Goal: Task Accomplishment & Management: Manage account settings

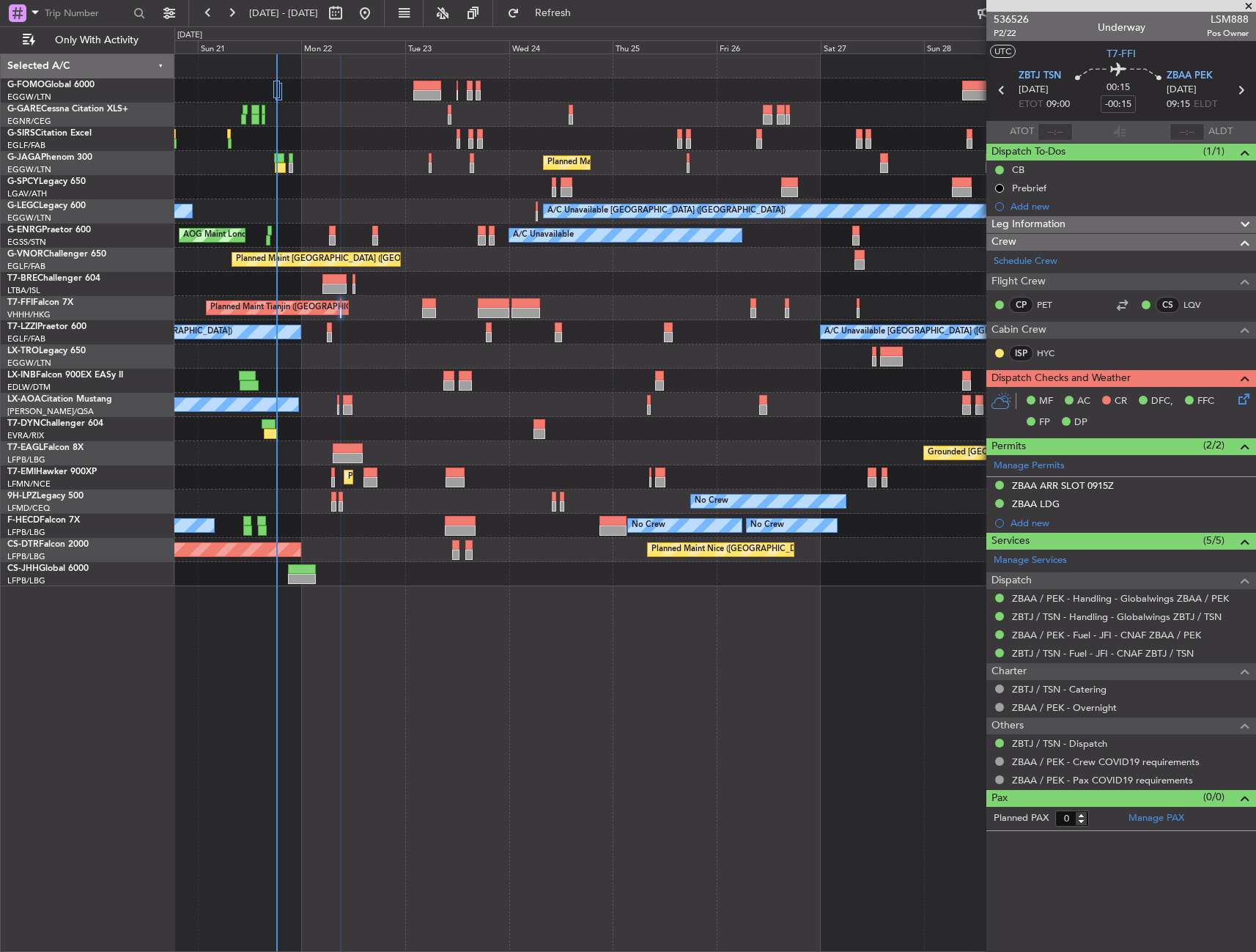
click at [430, 76] on div at bounding box center [714, 66] width 1081 height 24
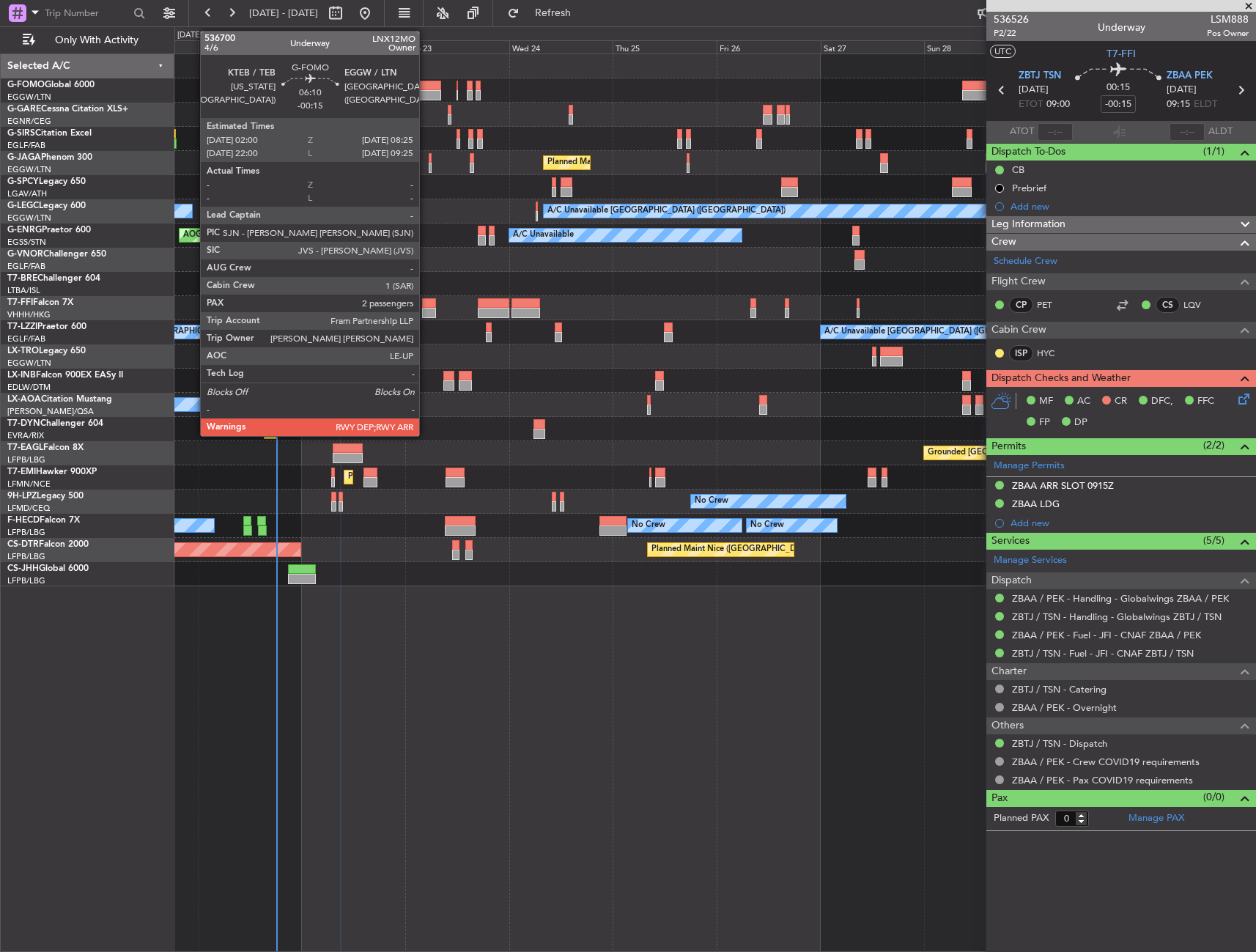
click at [426, 86] on div at bounding box center [427, 86] width 28 height 11
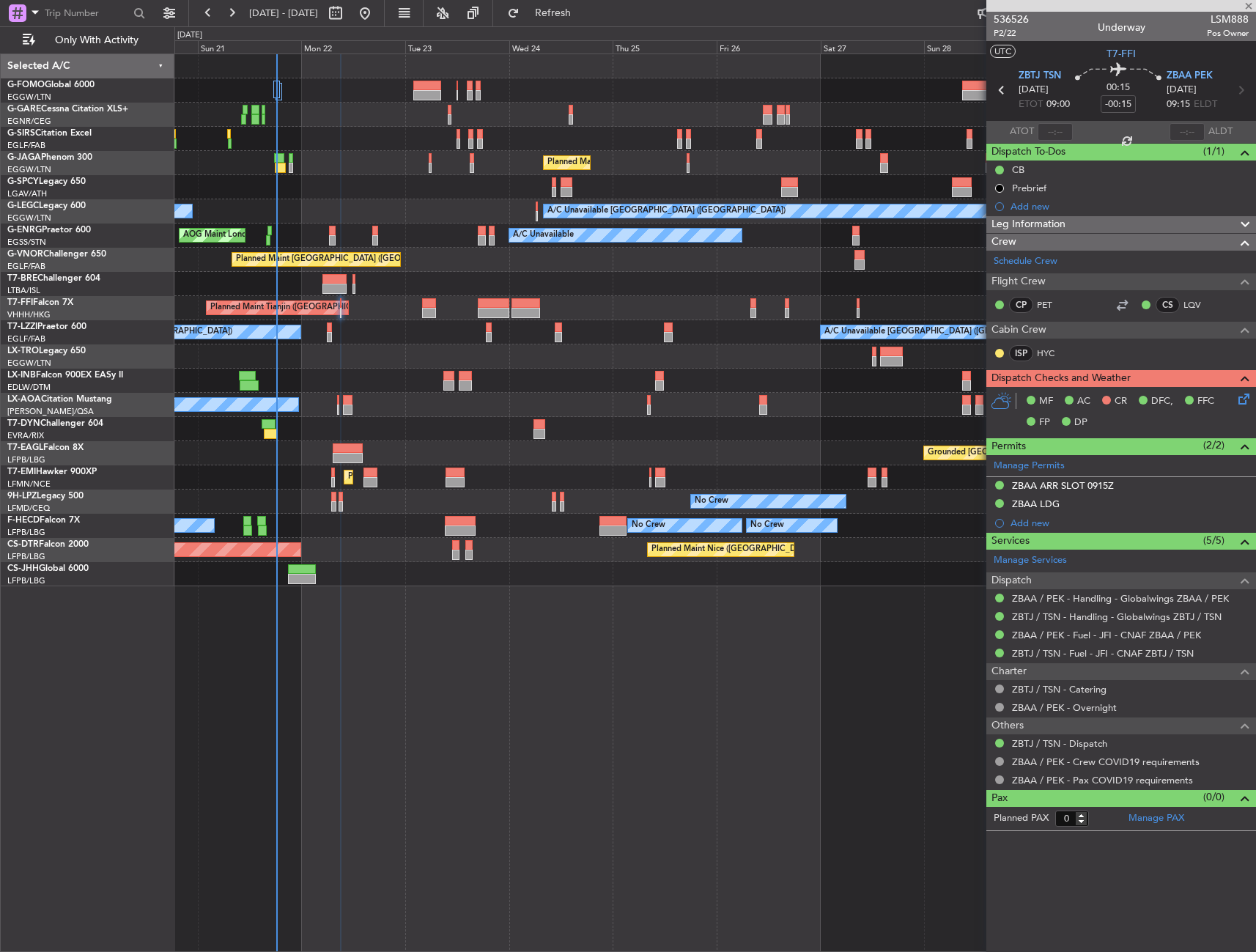
type input "2"
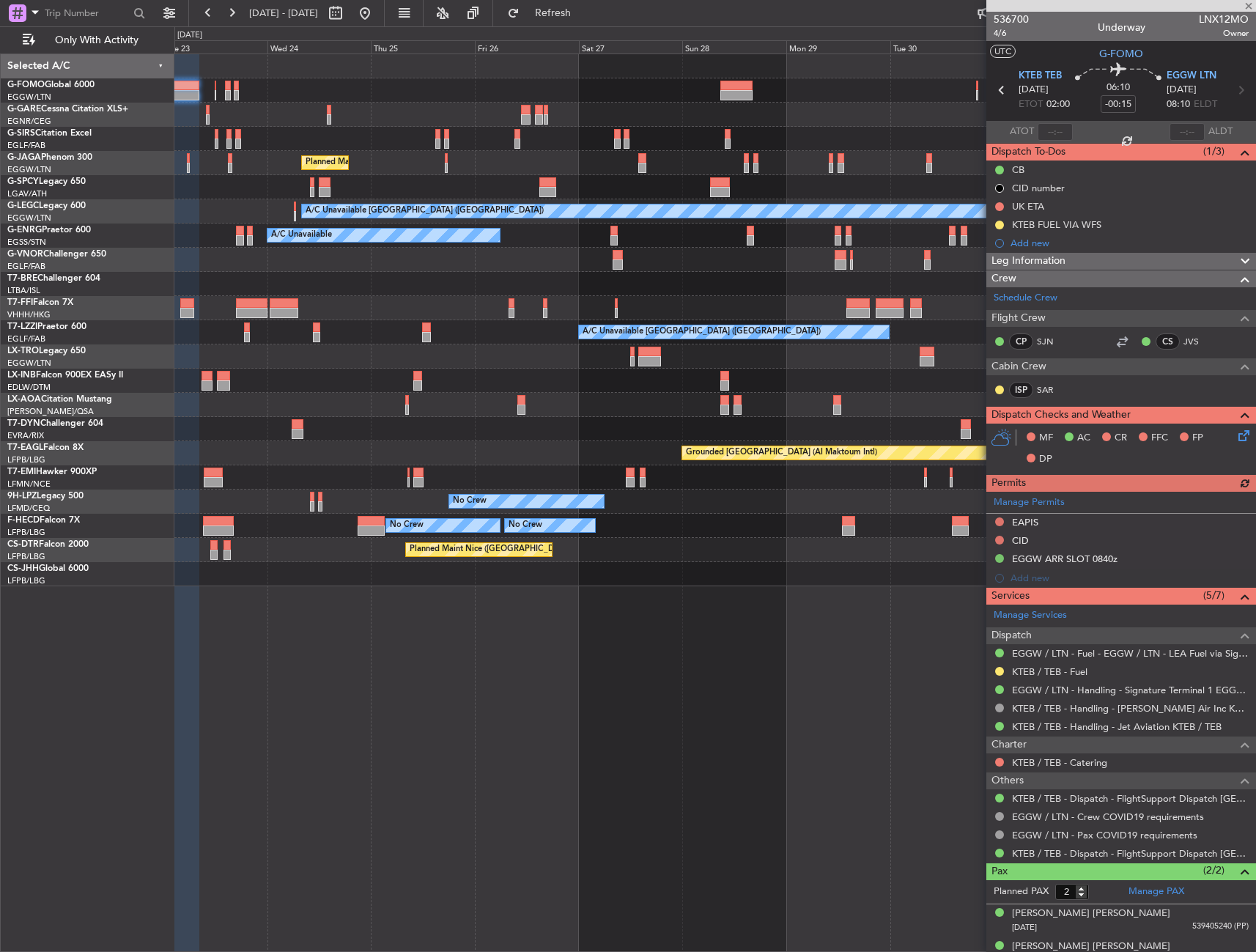
click at [454, 440] on div "Planned Maint [GEOGRAPHIC_DATA] ([GEOGRAPHIC_DATA]) A/C Unavailable [GEOGRAPHIC…" at bounding box center [714, 320] width 1081 height 532
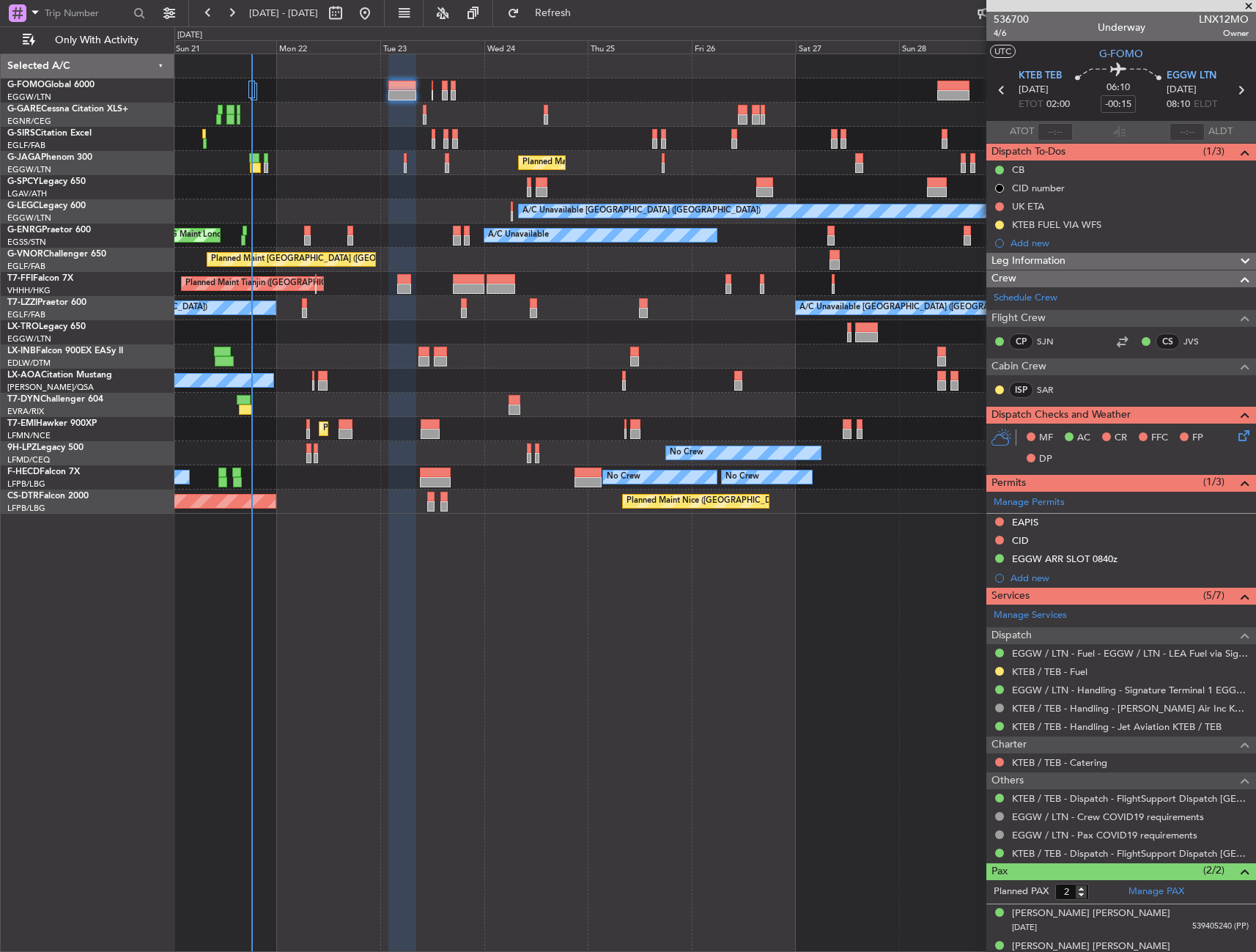
click at [722, 244] on div "A/C Unavailable AOG Maint [GEOGRAPHIC_DATA] ([GEOGRAPHIC_DATA])" at bounding box center [714, 235] width 1081 height 24
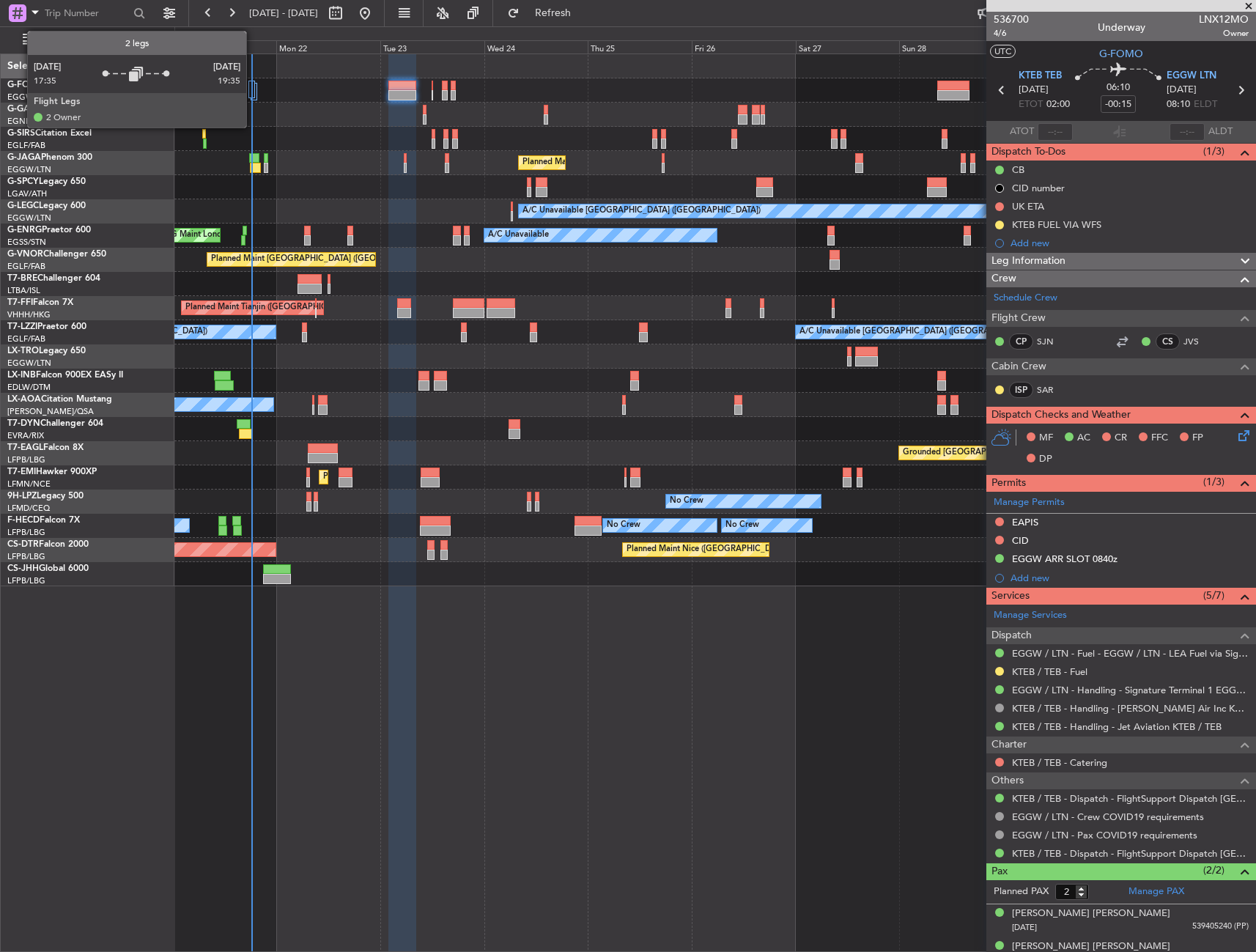
click at [253, 85] on div at bounding box center [251, 90] width 6 height 18
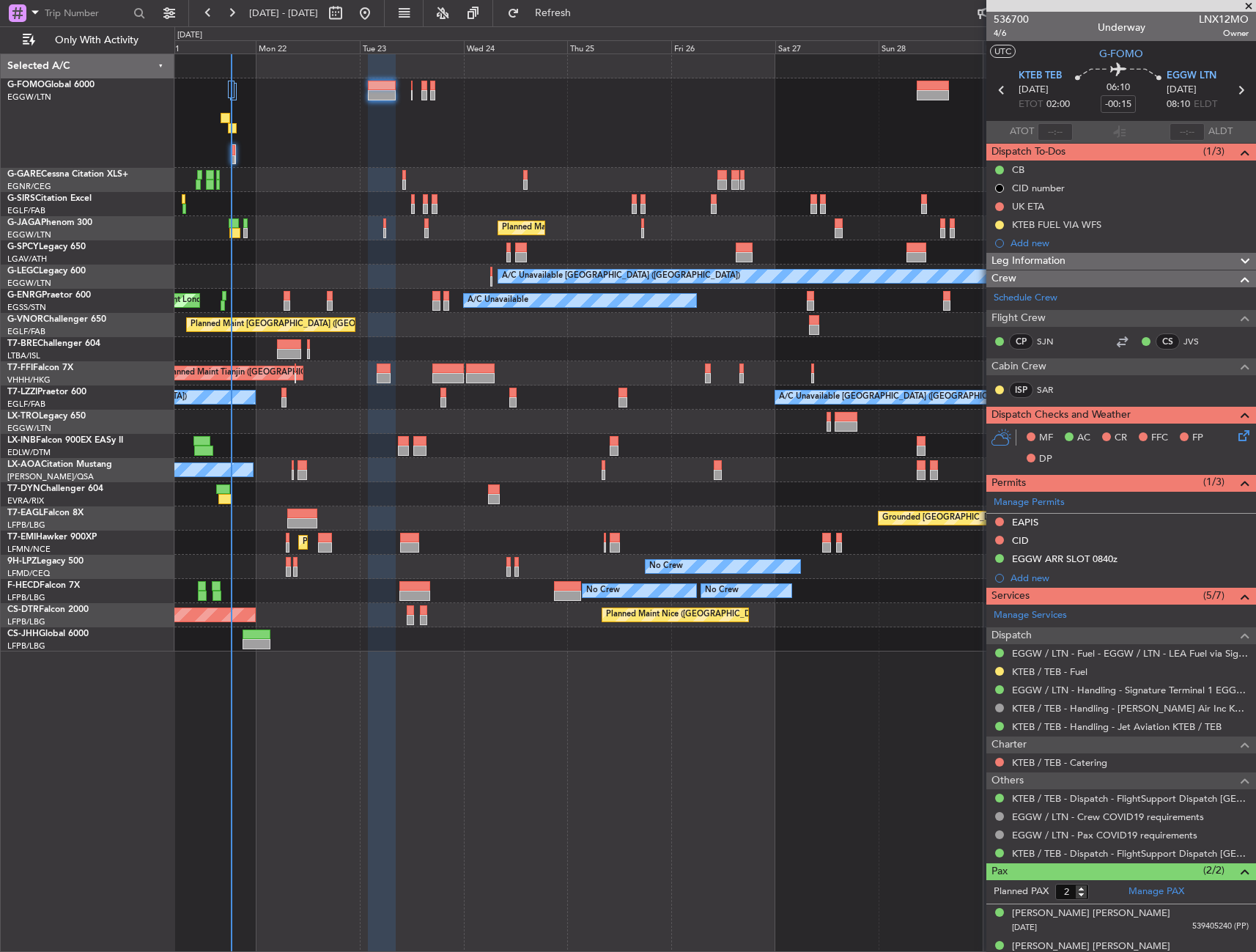
click at [397, 157] on div at bounding box center [714, 123] width 1081 height 89
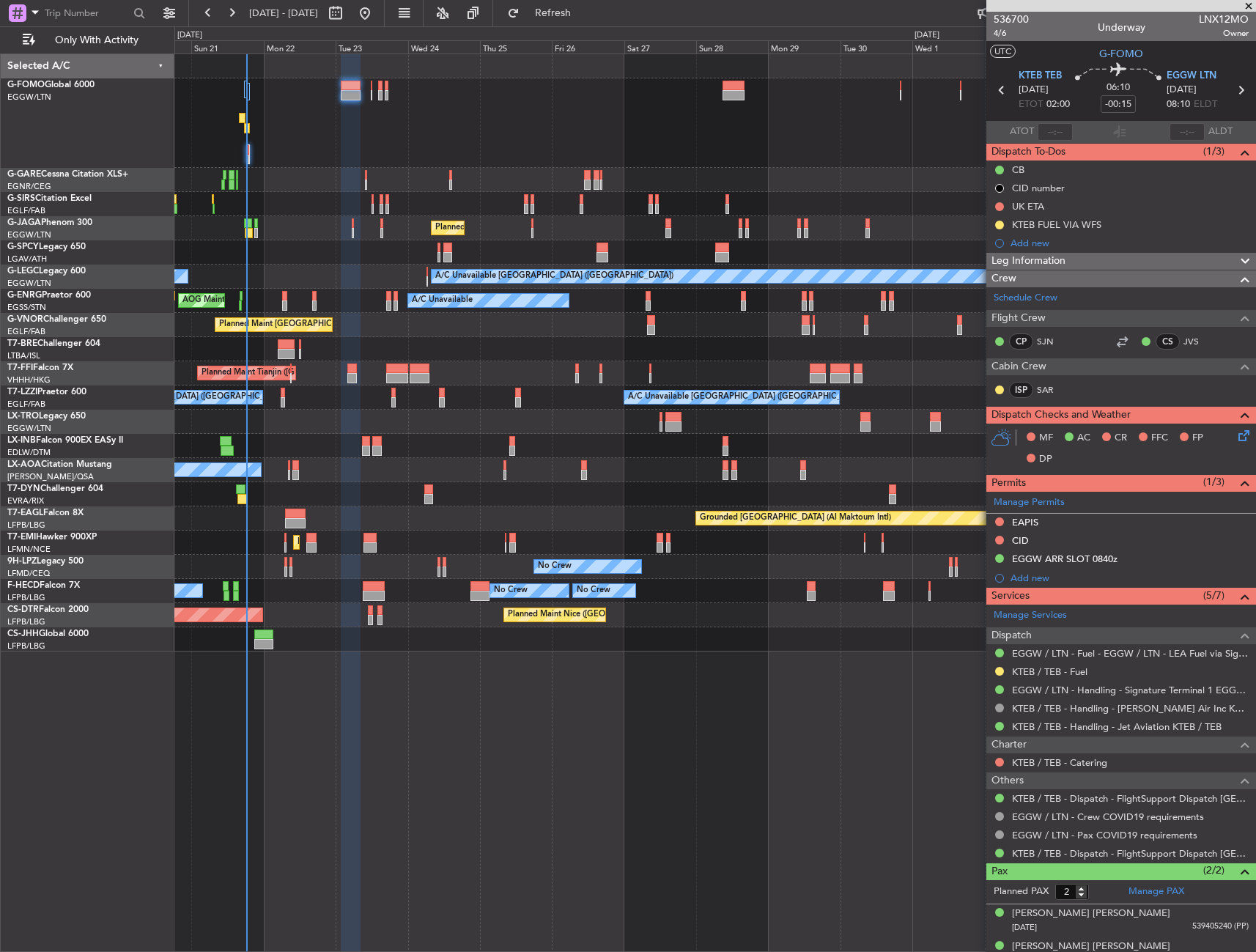
click at [318, 198] on div "Unplanned Maint [GEOGRAPHIC_DATA] ([GEOGRAPHIC_DATA])" at bounding box center [714, 204] width 1081 height 24
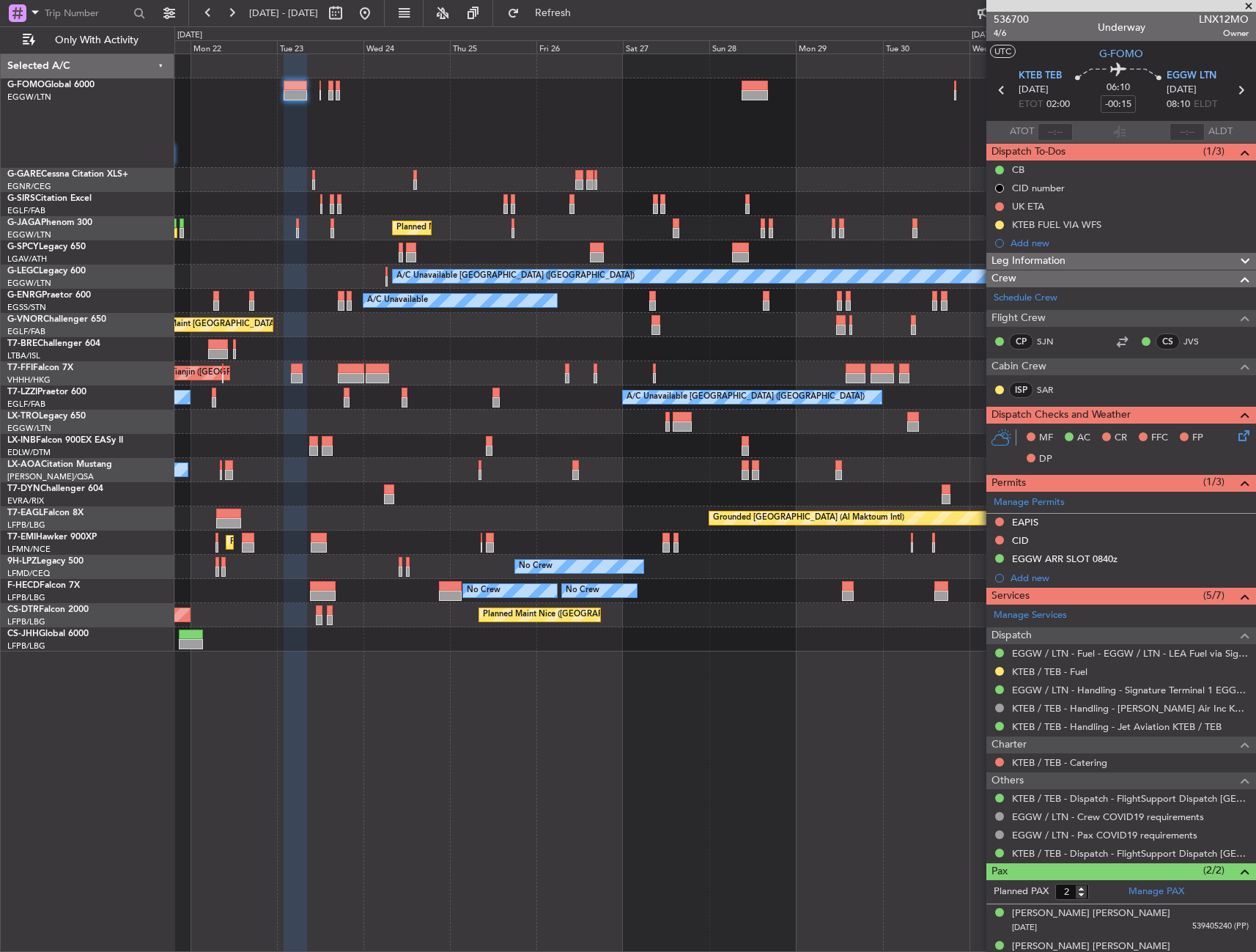
click at [426, 157] on div at bounding box center [714, 123] width 1081 height 89
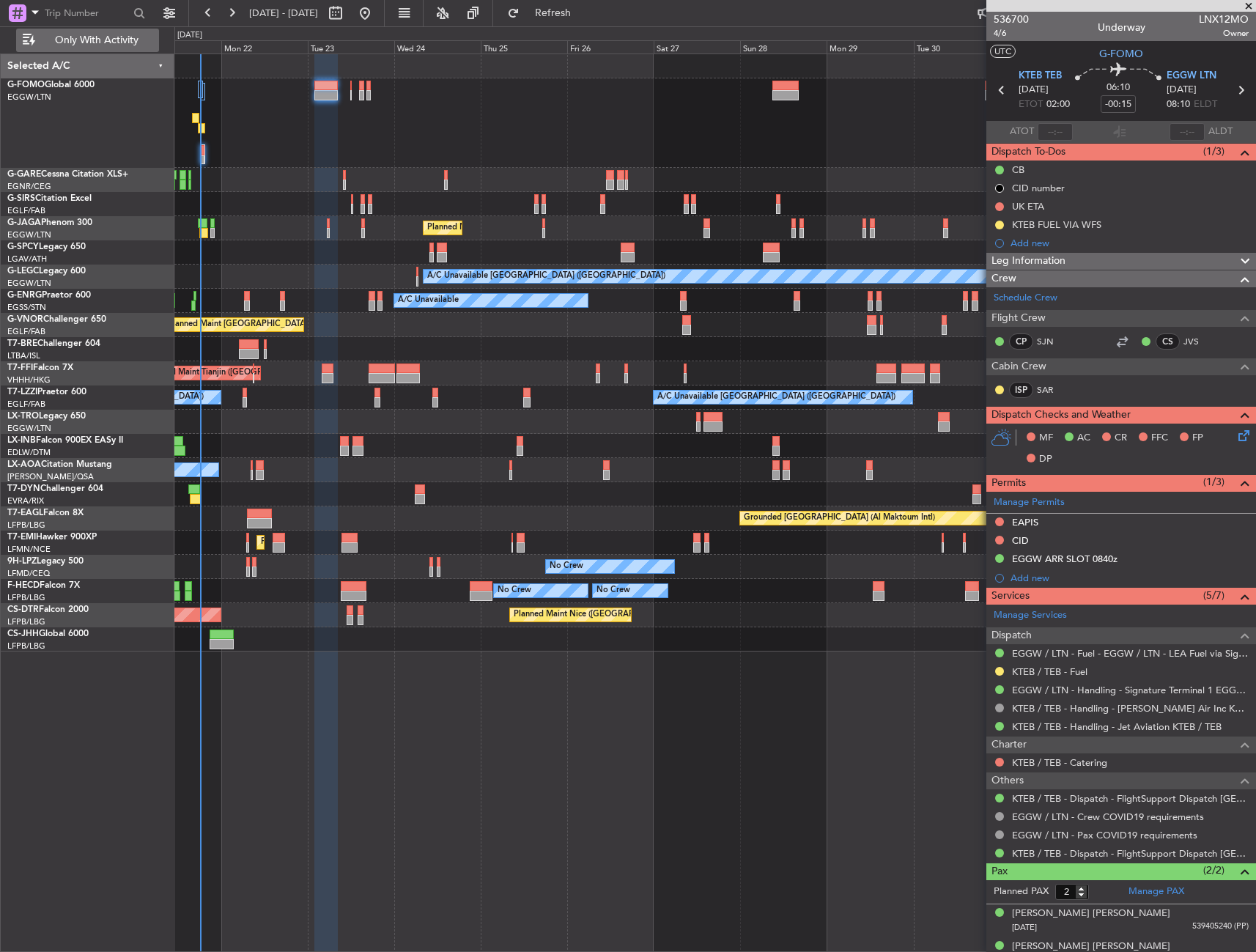
click at [133, 44] on span "Only With Activity" at bounding box center [96, 41] width 117 height 11
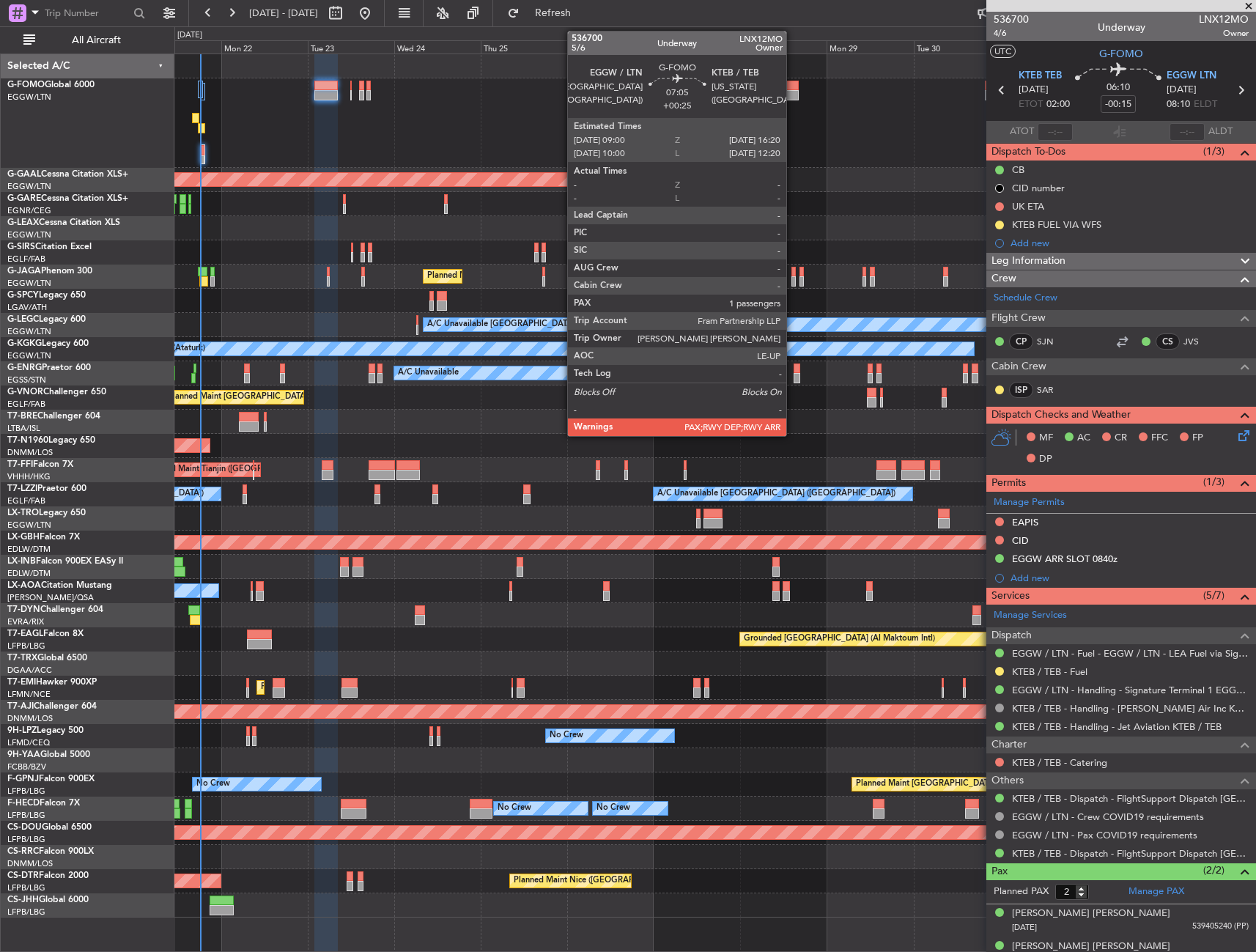
click at [793, 94] on div at bounding box center [785, 95] width 27 height 11
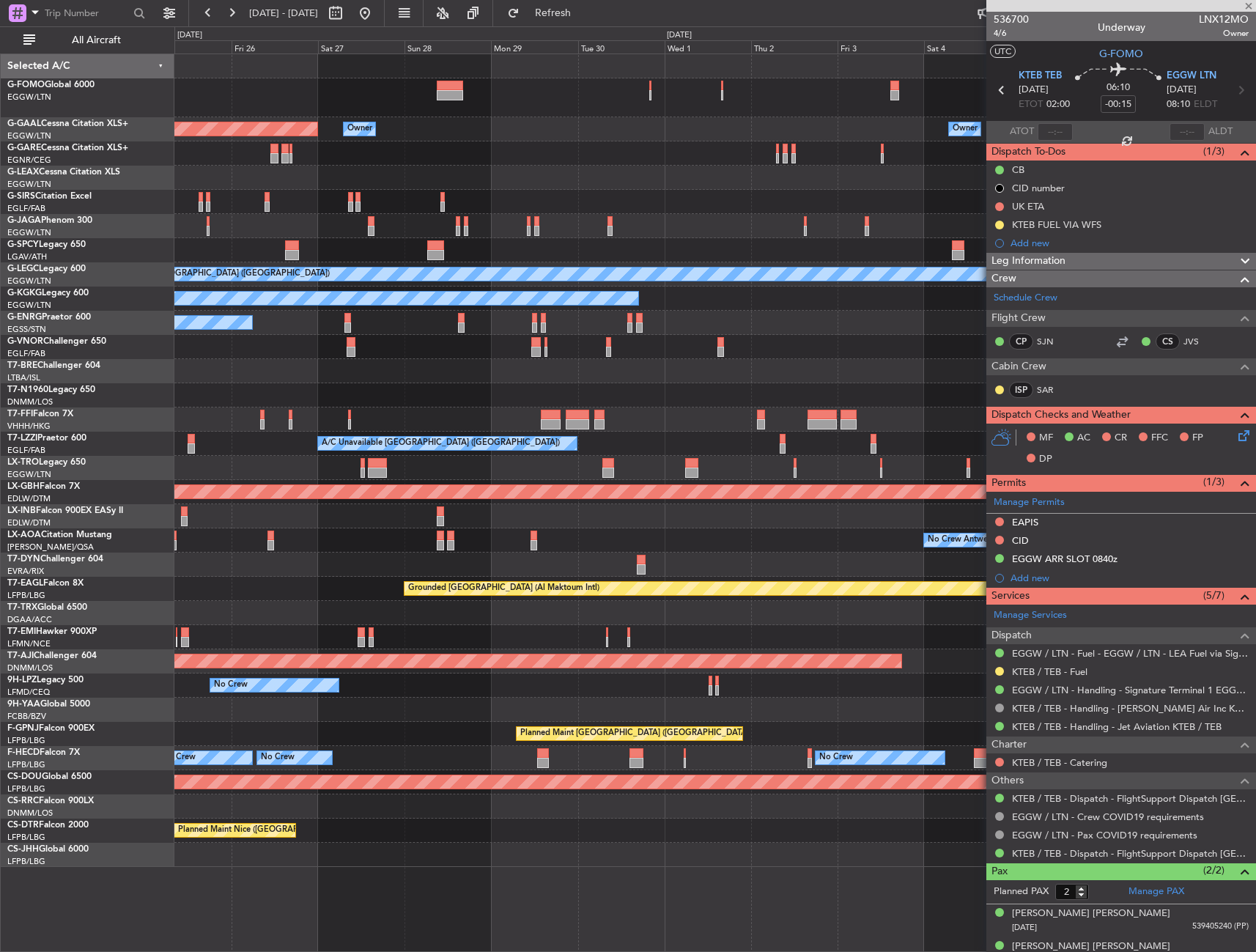
type input "+00:25"
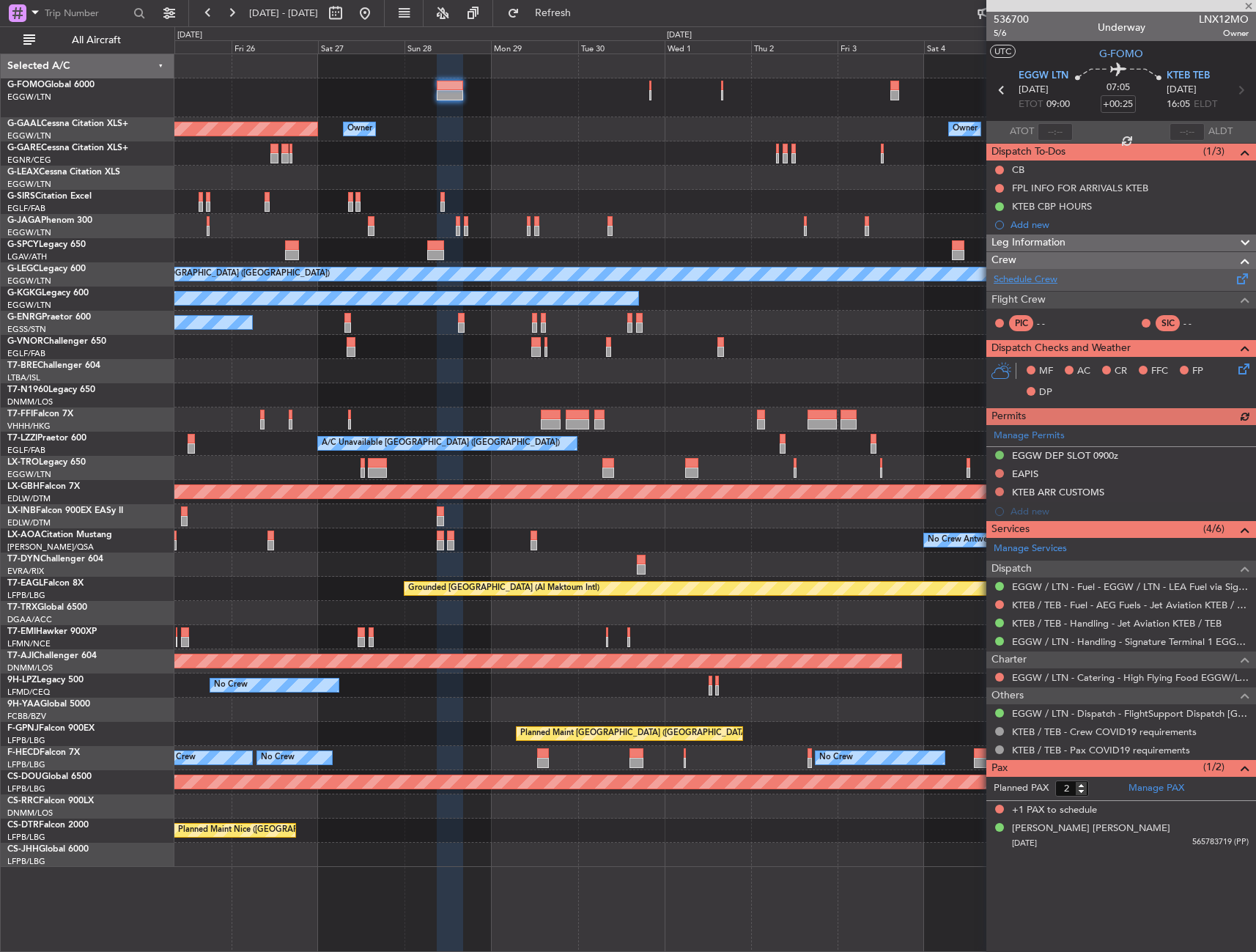
click at [1015, 285] on link "Schedule Crew" at bounding box center [1026, 279] width 64 height 14
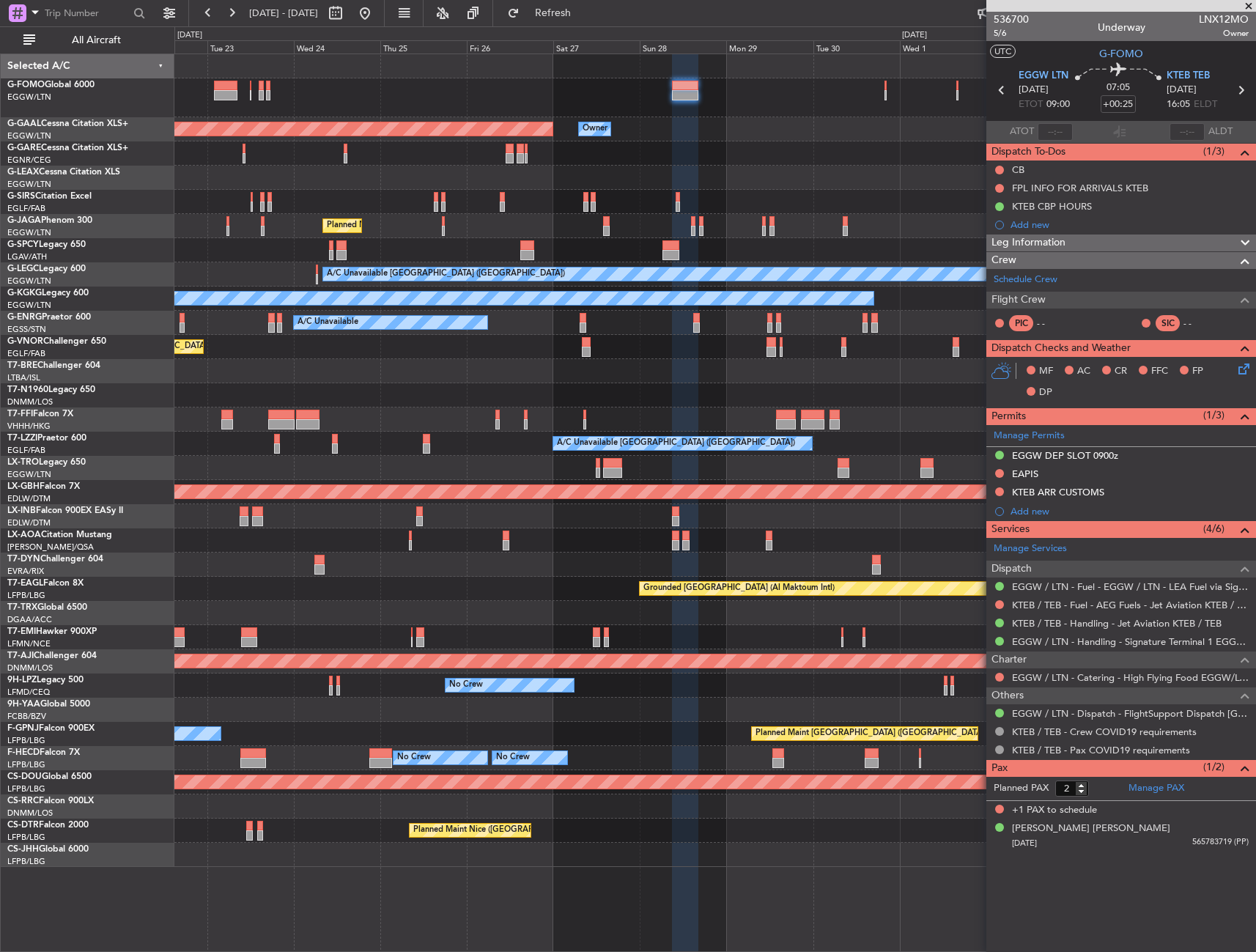
click at [713, 112] on div at bounding box center [714, 98] width 1081 height 39
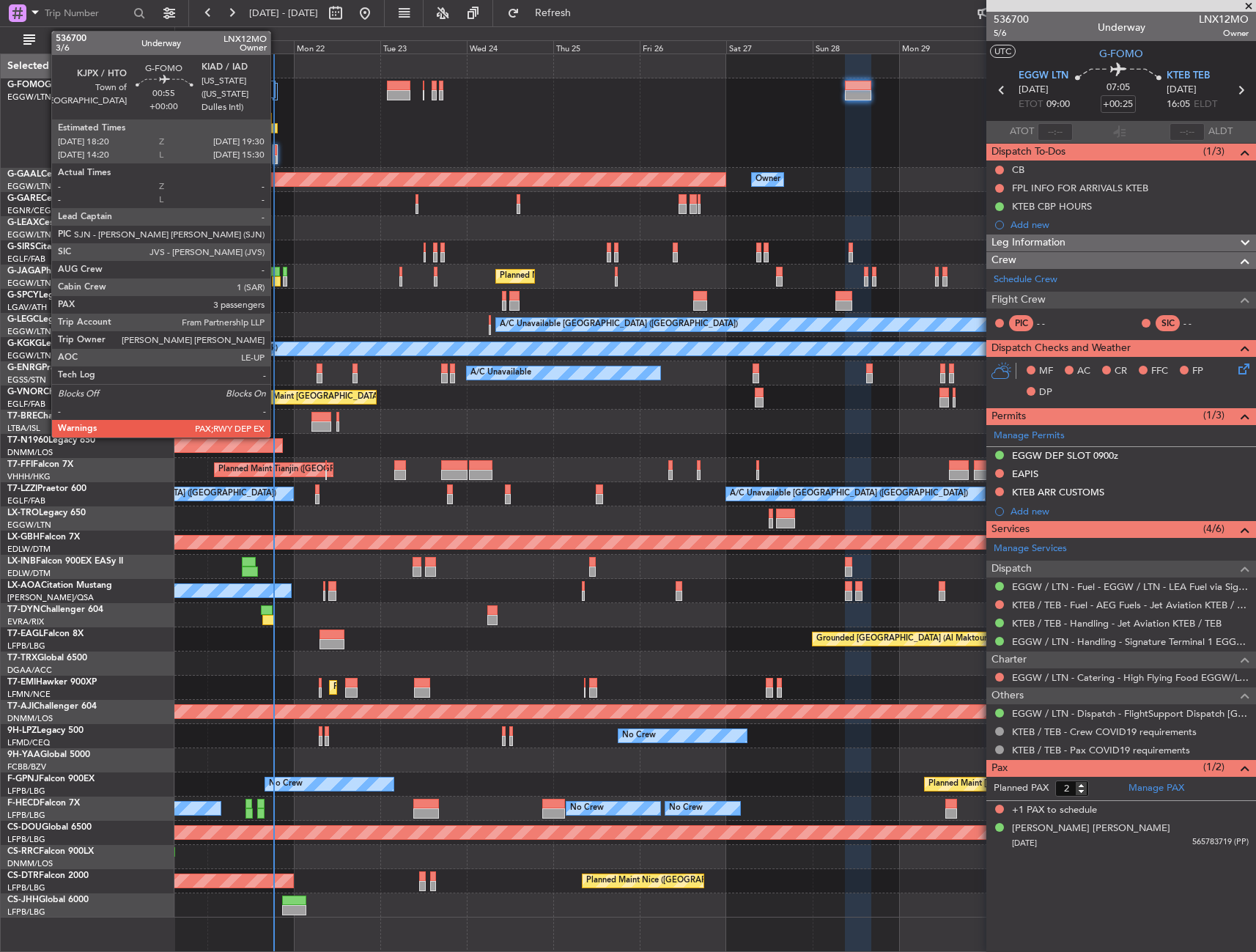
click at [277, 146] on div at bounding box center [274, 154] width 4 height 20
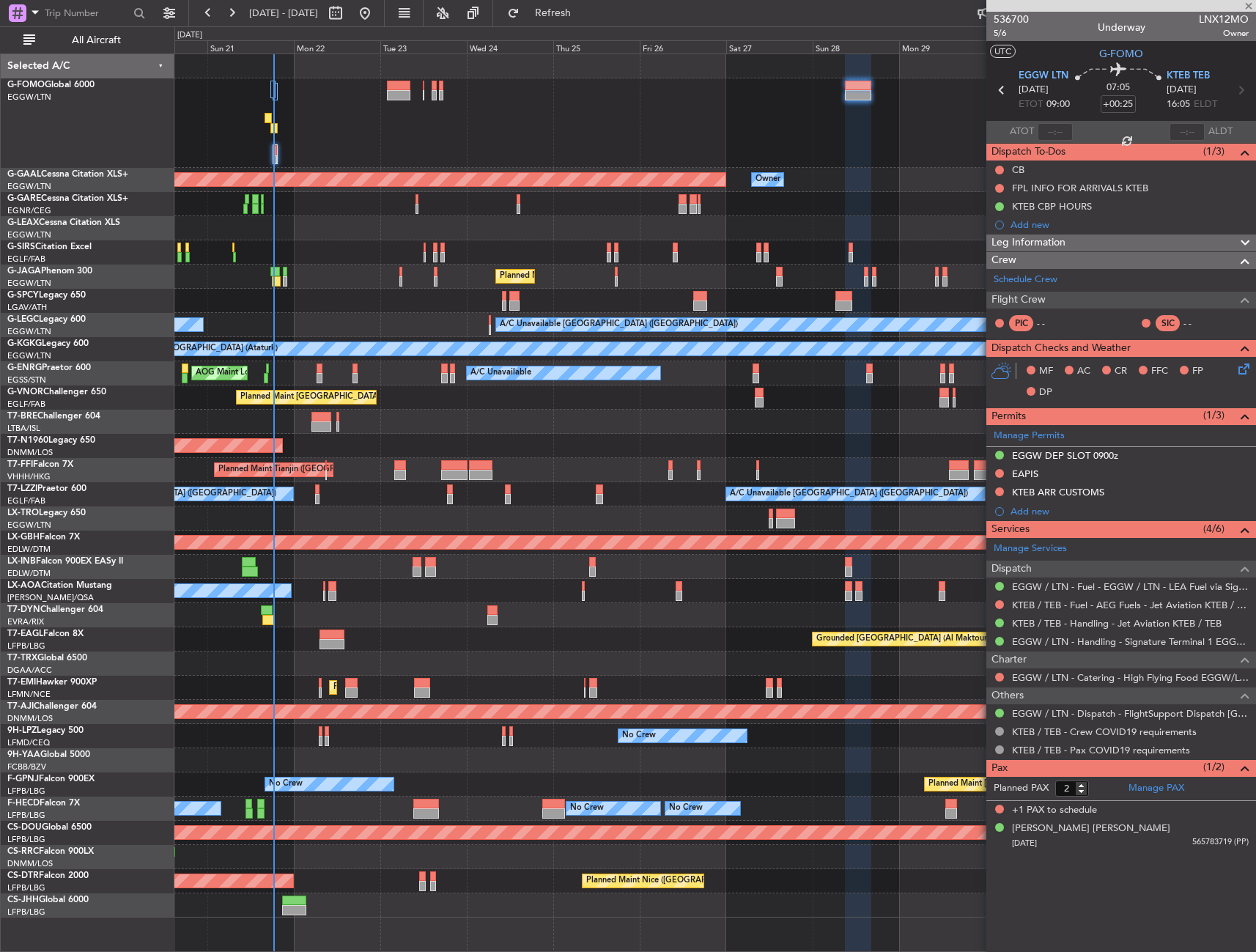
type input "3"
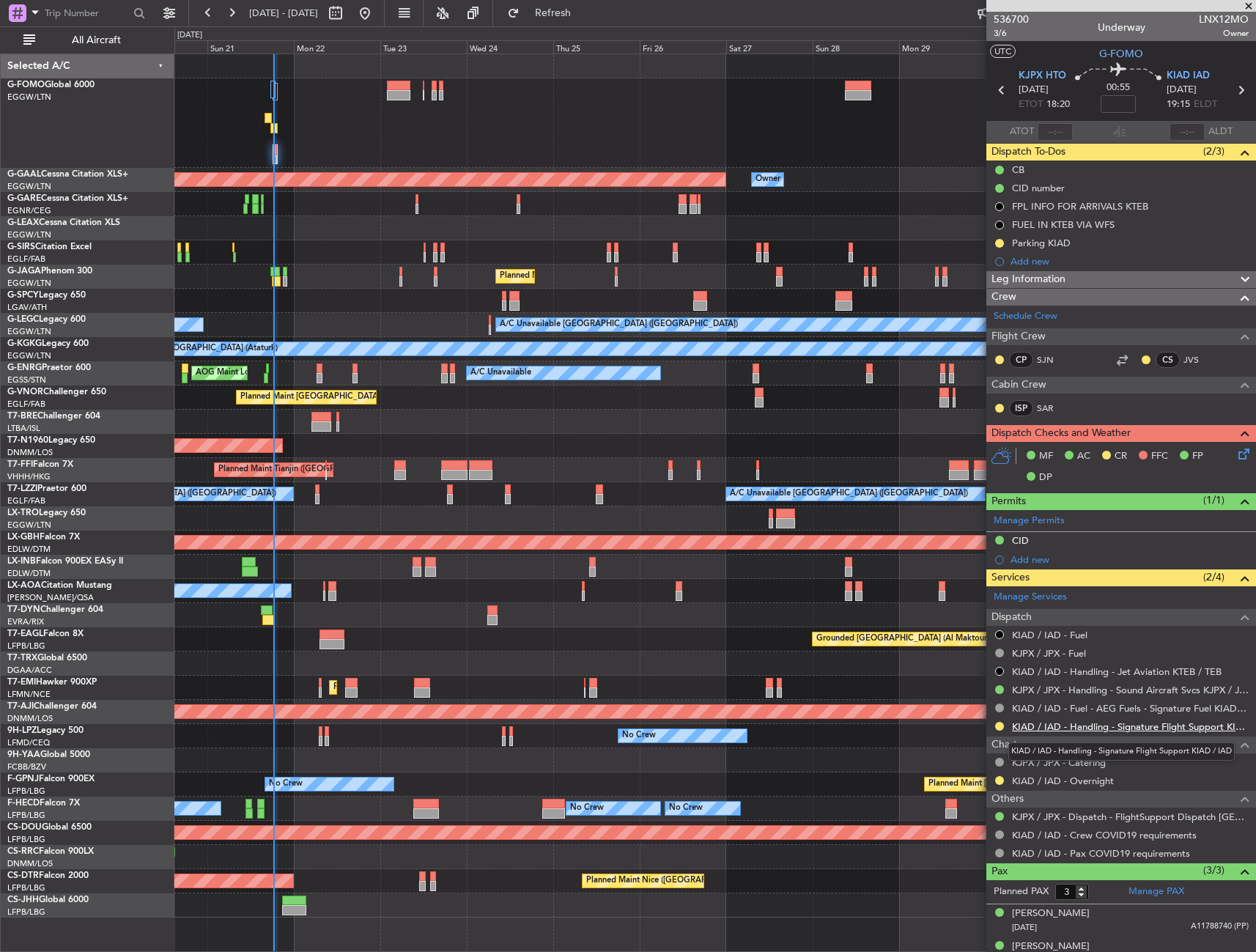
click at [1097, 725] on link "KIAD / IAD - Handling - Signature Flight Support KIAD / IAD" at bounding box center [1130, 727] width 237 height 12
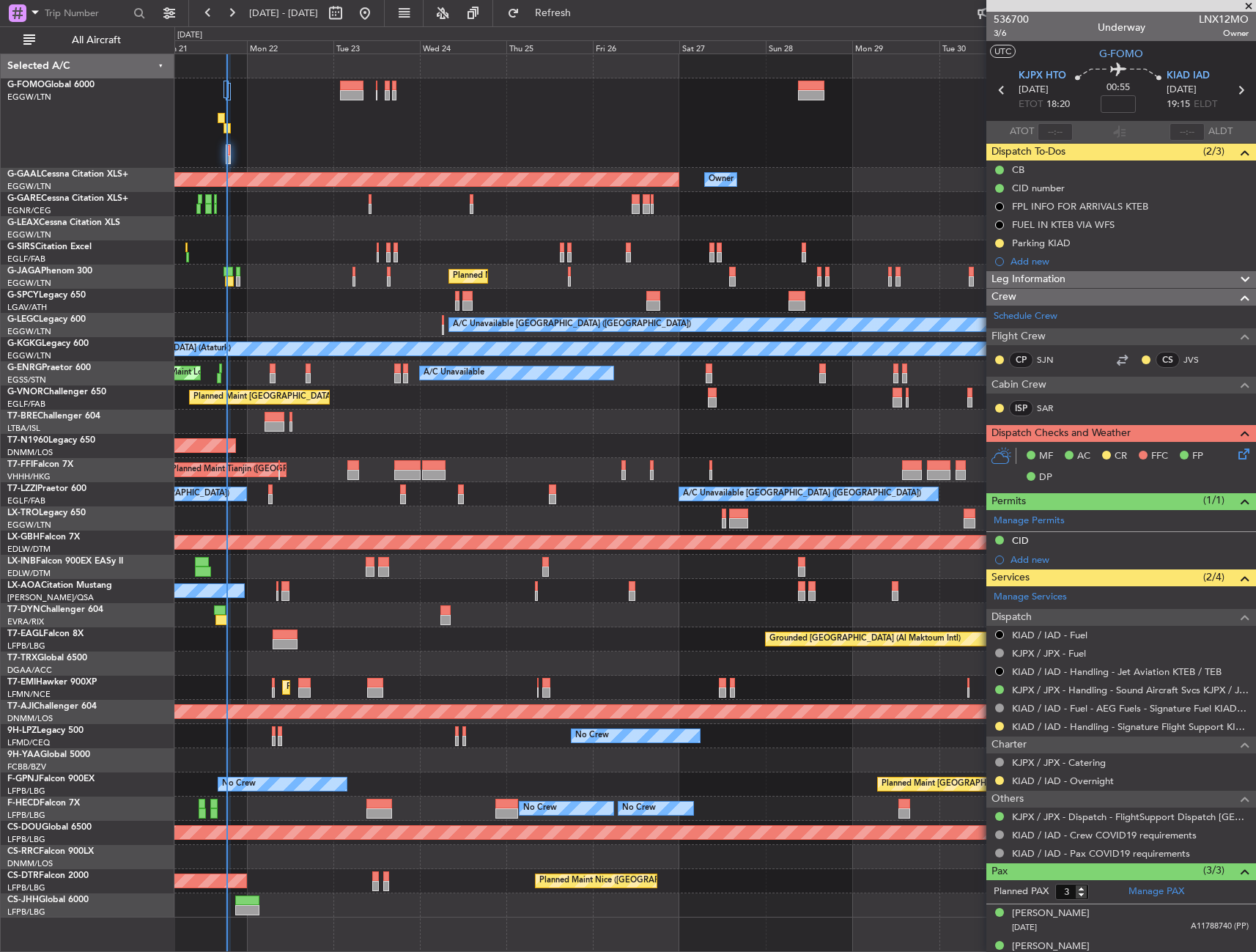
click at [709, 556] on div at bounding box center [714, 566] width 1081 height 24
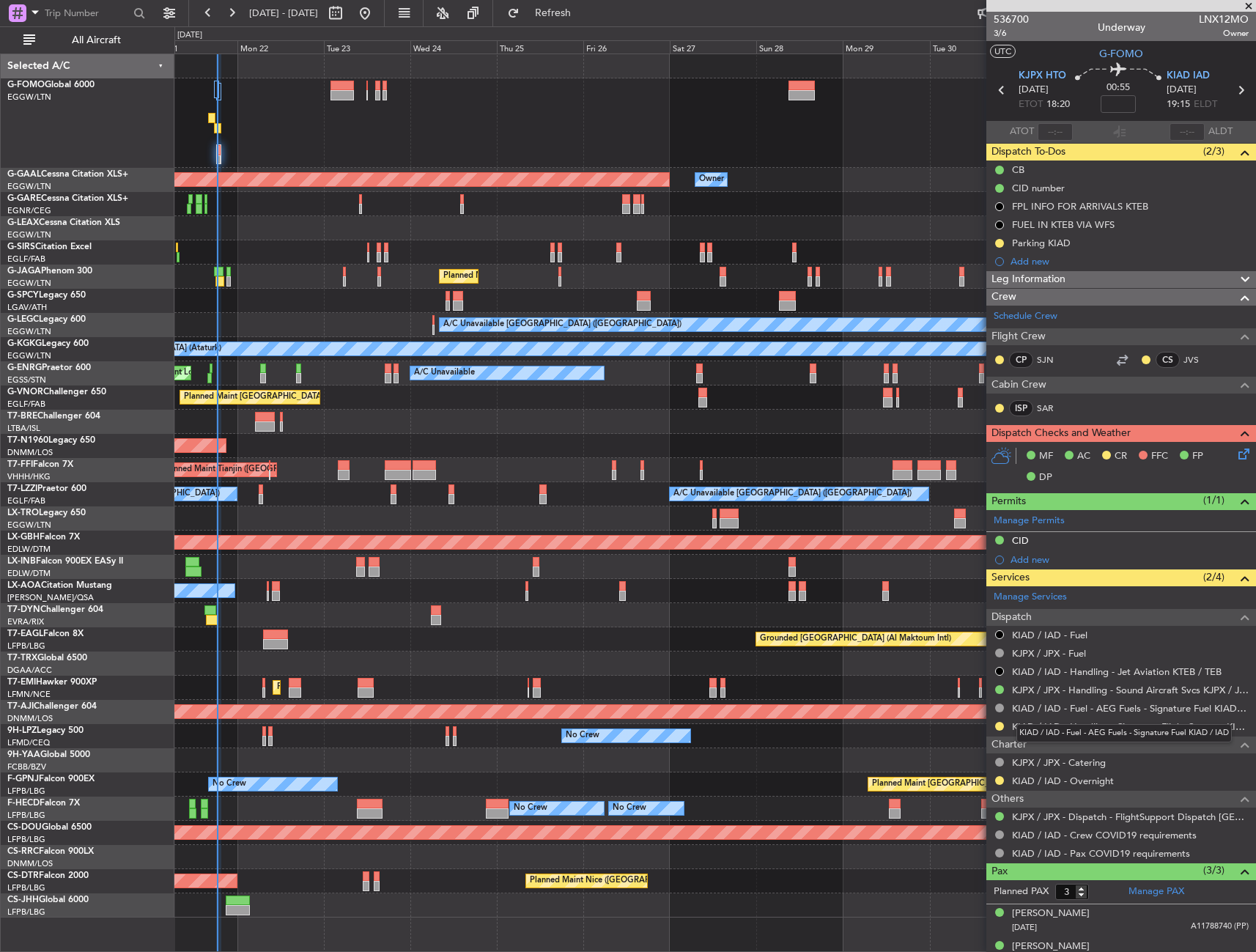
drag, startPoint x: 1153, startPoint y: 729, endPoint x: 1108, endPoint y: 739, distance: 46.1
click at [1153, 729] on div "KIAD / IAD - Fuel - AEG Fuels - Signature Fuel KIAD / IAD" at bounding box center [1123, 733] width 215 height 19
click at [1062, 723] on link "KIAD / IAD - Handling - Signature Flight Support KIAD / IAD" at bounding box center [1130, 727] width 237 height 12
click at [1088, 729] on link "KIAD / IAD - Handling - Signature Flight Support KIAD / IAD" at bounding box center [1130, 727] width 237 height 12
click at [163, 70] on div "Selected A/C" at bounding box center [87, 66] width 173 height 24
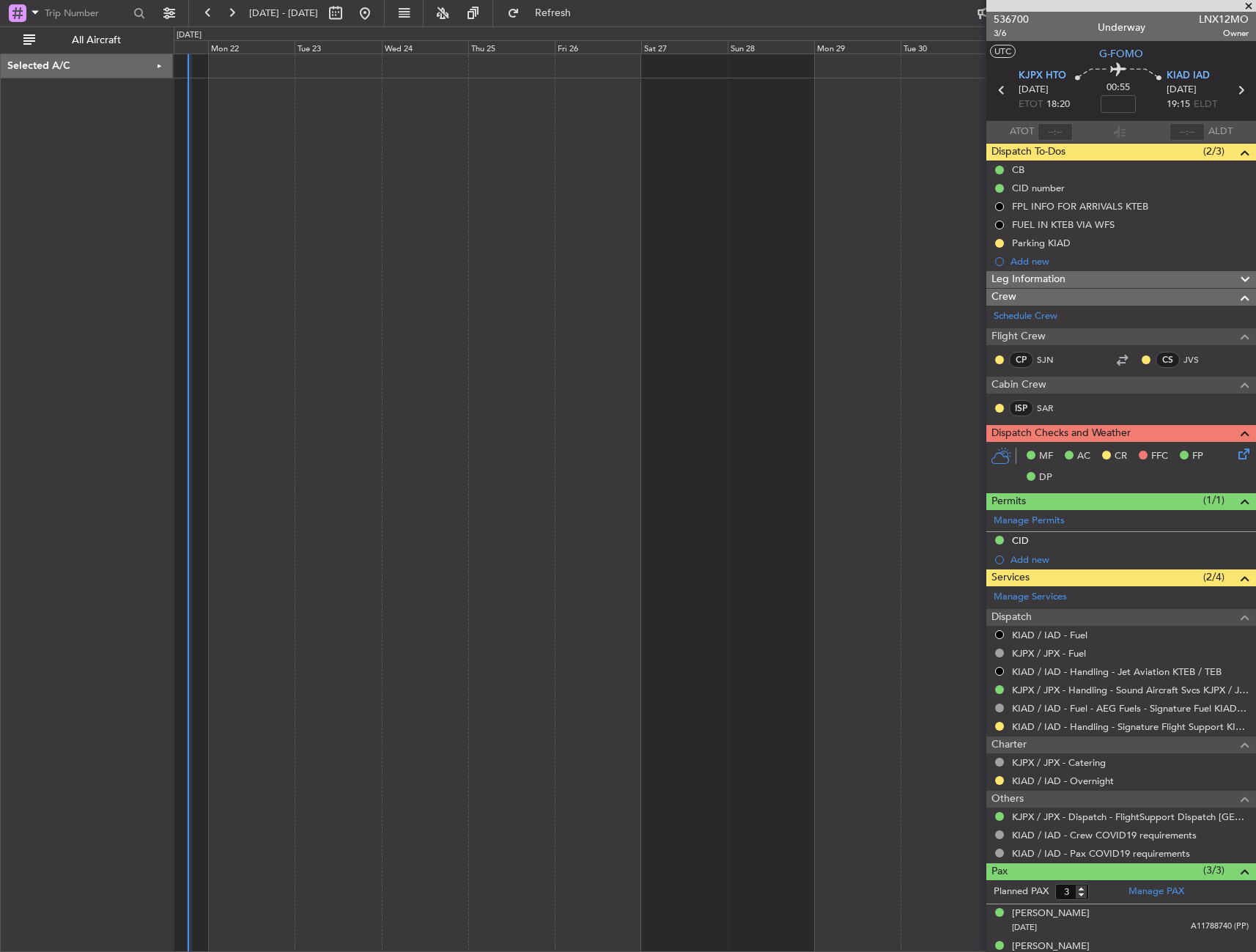
click at [276, 197] on div at bounding box center [714, 503] width 1082 height 899
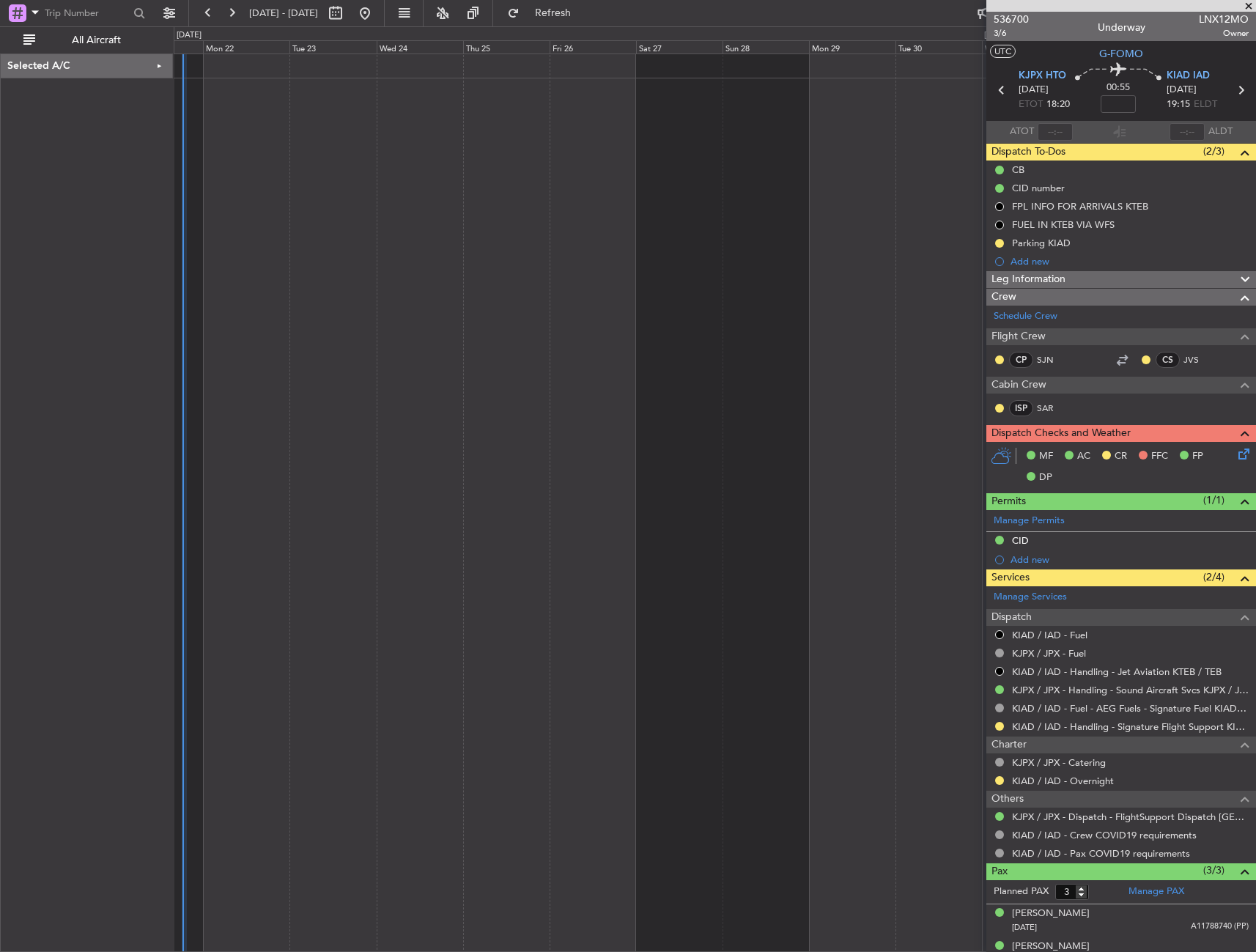
click at [104, 61] on div "Selected A/C" at bounding box center [87, 66] width 173 height 24
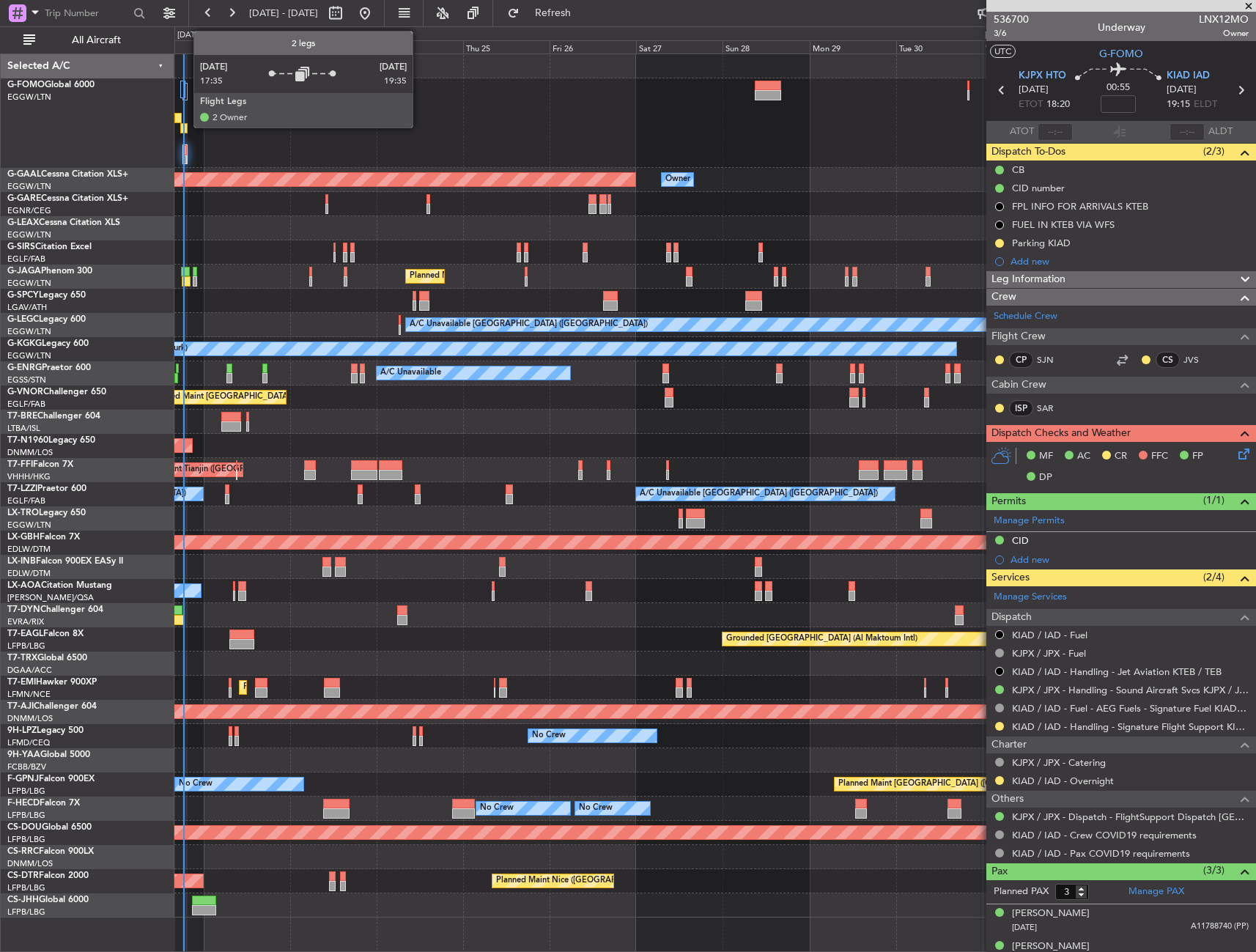
click at [183, 89] on div at bounding box center [183, 90] width 5 height 18
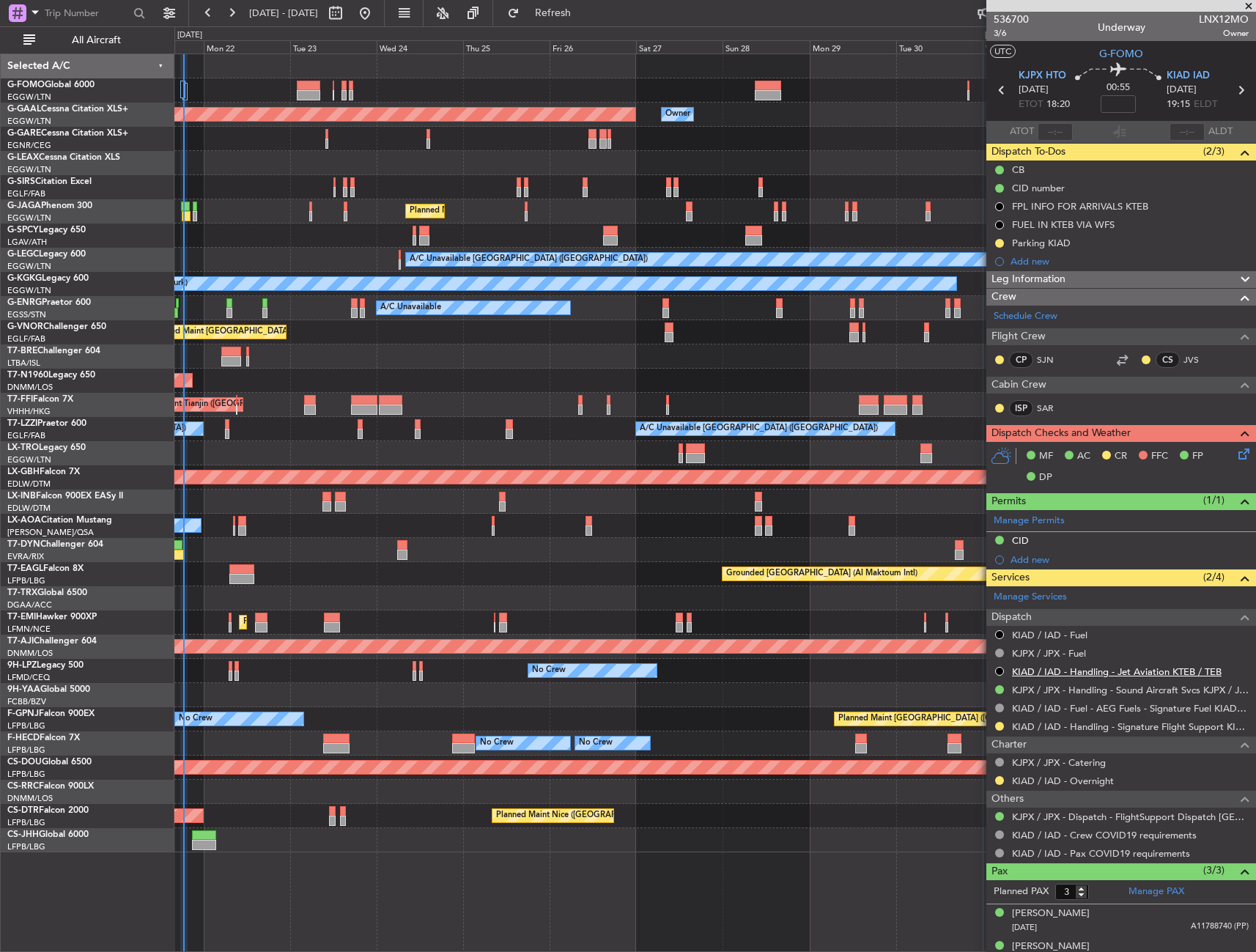
scroll to position [51, 0]
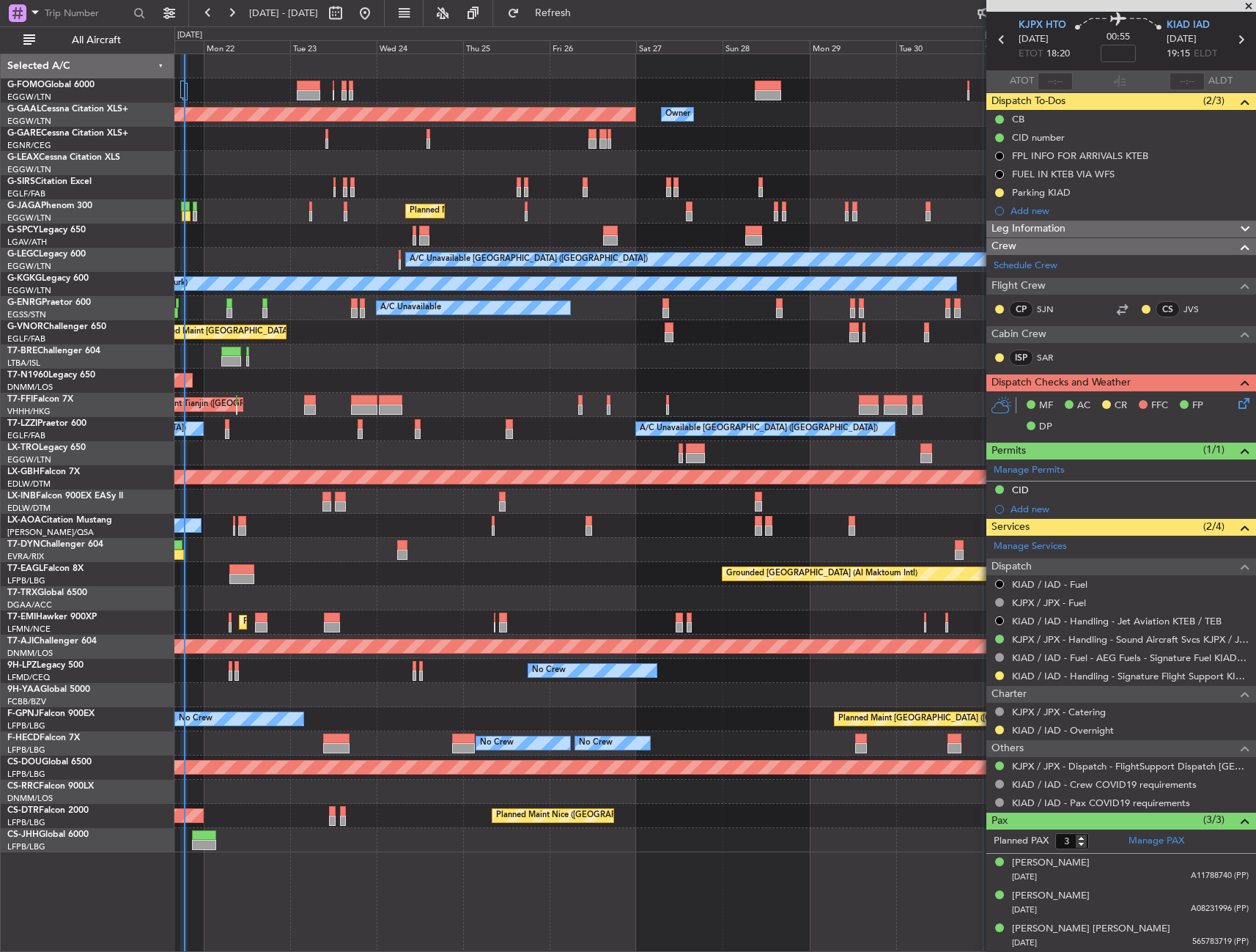
click at [1067, 216] on div "Add new" at bounding box center [1121, 210] width 270 height 19
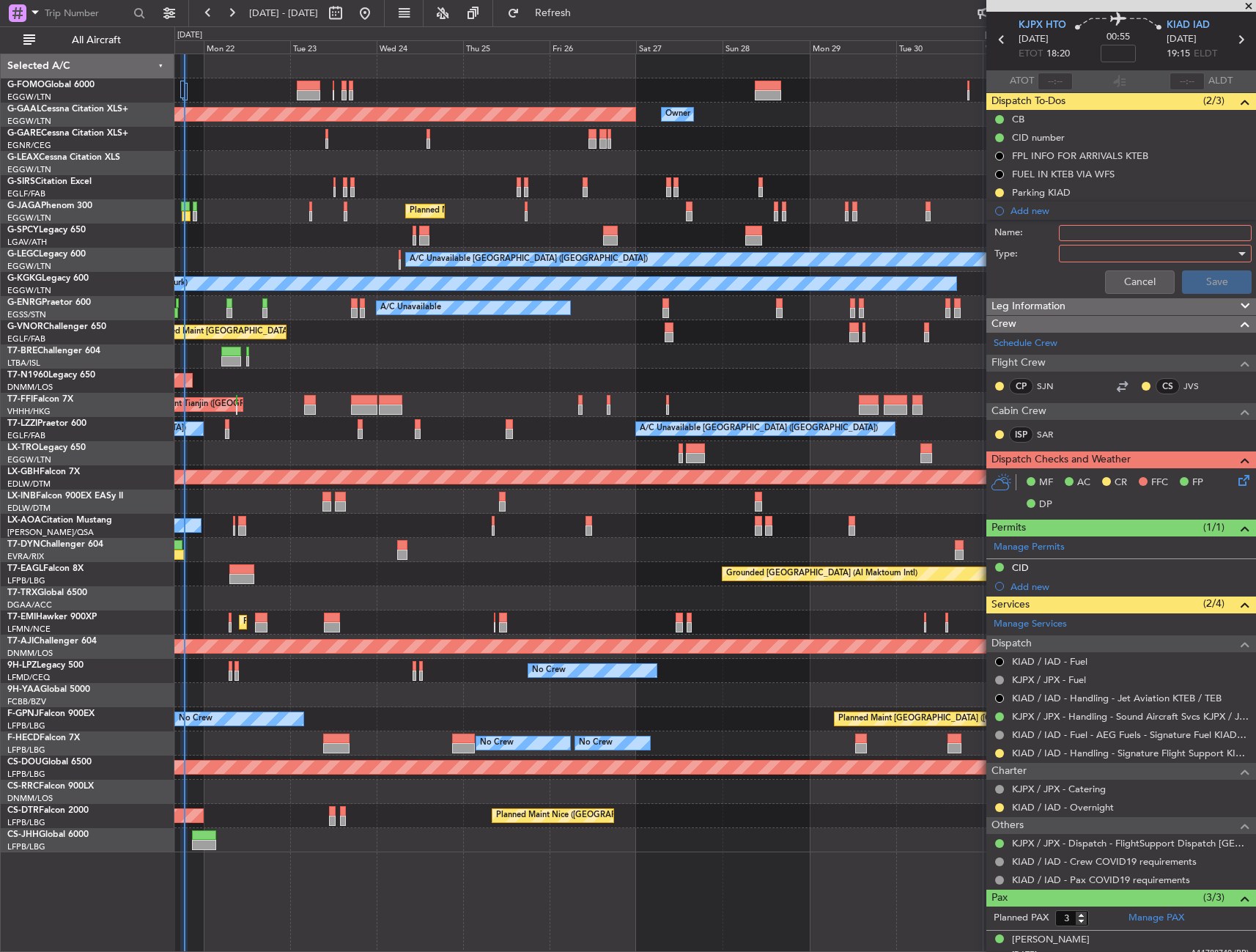
click at [1094, 234] on input "Name:" at bounding box center [1155, 233] width 193 height 16
type input "FR KIAD VIA WFS"
click at [1129, 286] on button "Cancel" at bounding box center [1139, 282] width 69 height 23
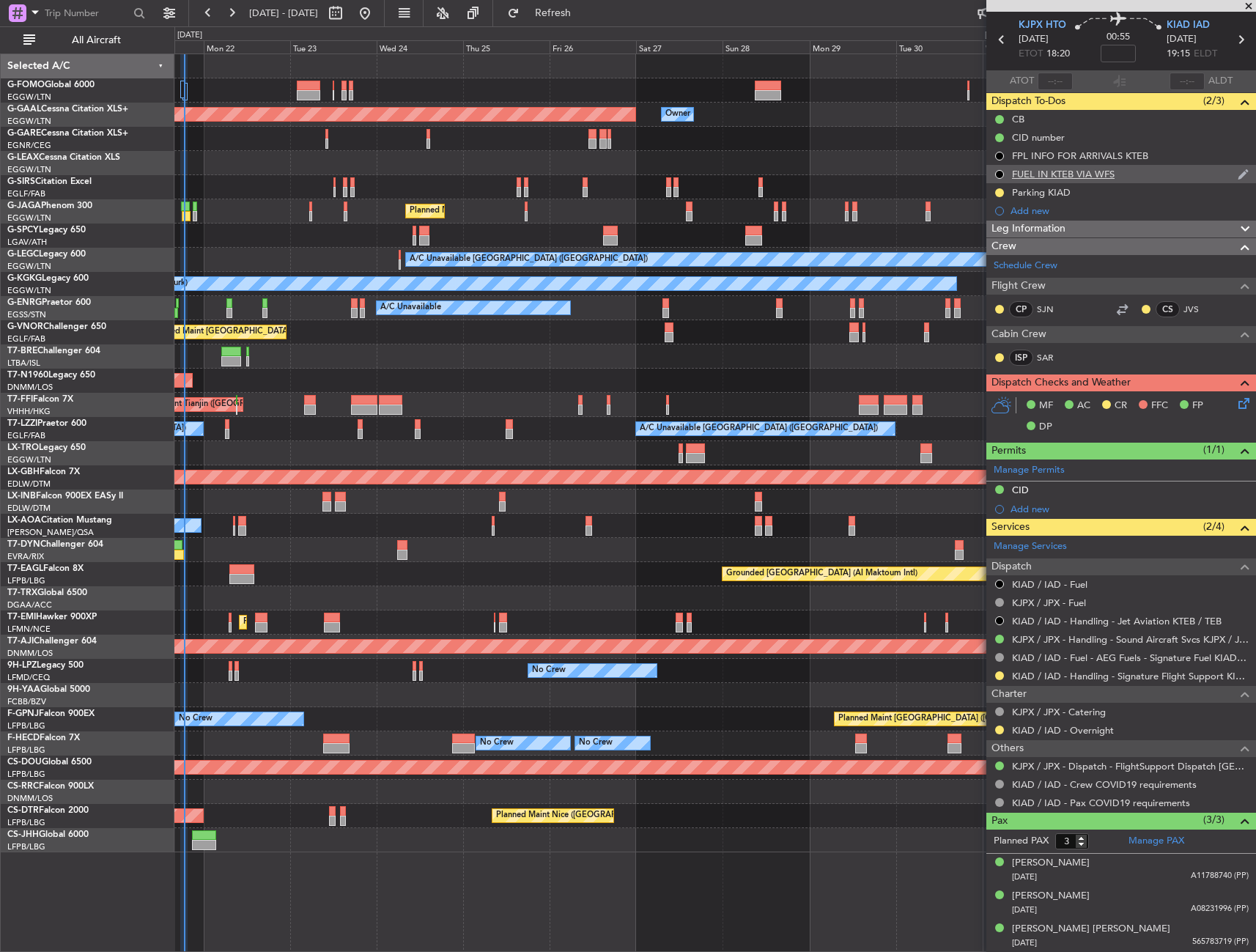
click at [1091, 174] on div "FUEL IN KTEB VIA WFS" at bounding box center [1062, 174] width 102 height 12
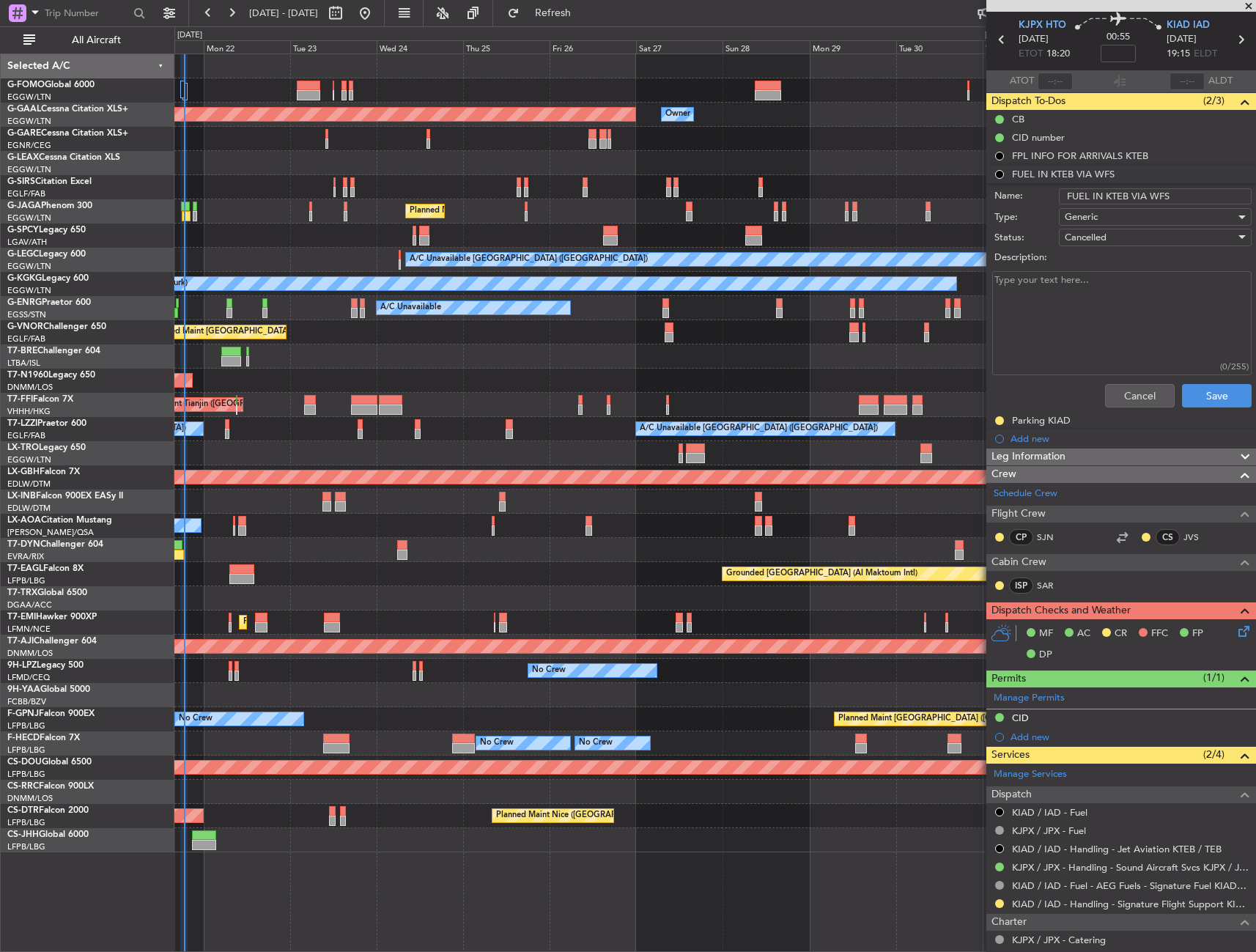
click at [1119, 195] on input "FUEL IN KTEB VIA WFS" at bounding box center [1155, 197] width 193 height 16
type input "FUEL IN [GEOGRAPHIC_DATA] VIA WFS"
click at [1111, 214] on div "Generic" at bounding box center [1150, 216] width 171 height 22
click at [972, 277] on div at bounding box center [628, 476] width 1256 height 952
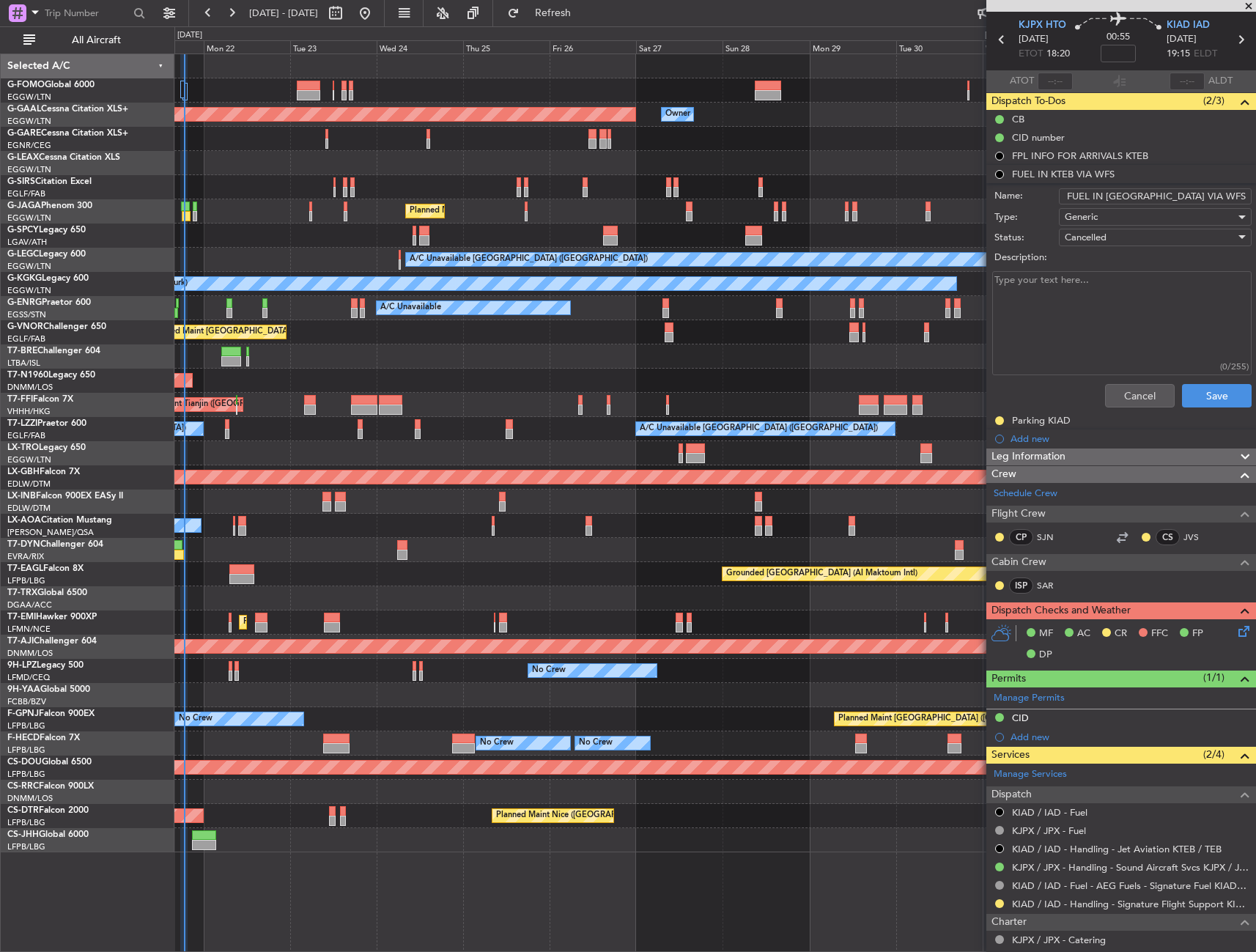
click at [1059, 239] on div "Status: Cancelled" at bounding box center [1121, 238] width 285 height 20
click at [1065, 239] on span "Cancelled" at bounding box center [1085, 237] width 42 height 13
click at [1101, 294] on span "In Progress" at bounding box center [1147, 288] width 172 height 22
click at [1205, 402] on button "Save" at bounding box center [1216, 396] width 69 height 23
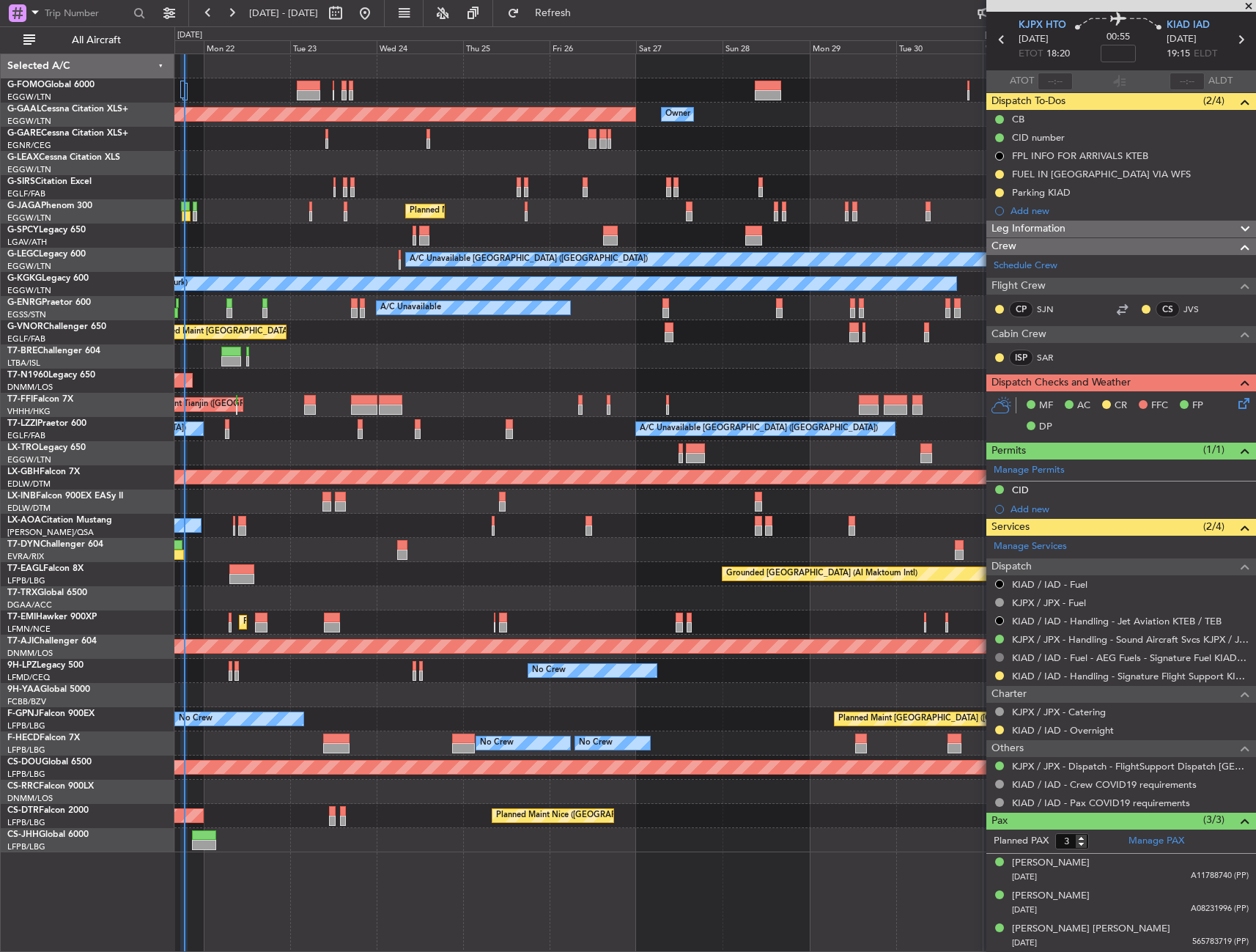
click at [1000, 653] on button at bounding box center [999, 658] width 9 height 9
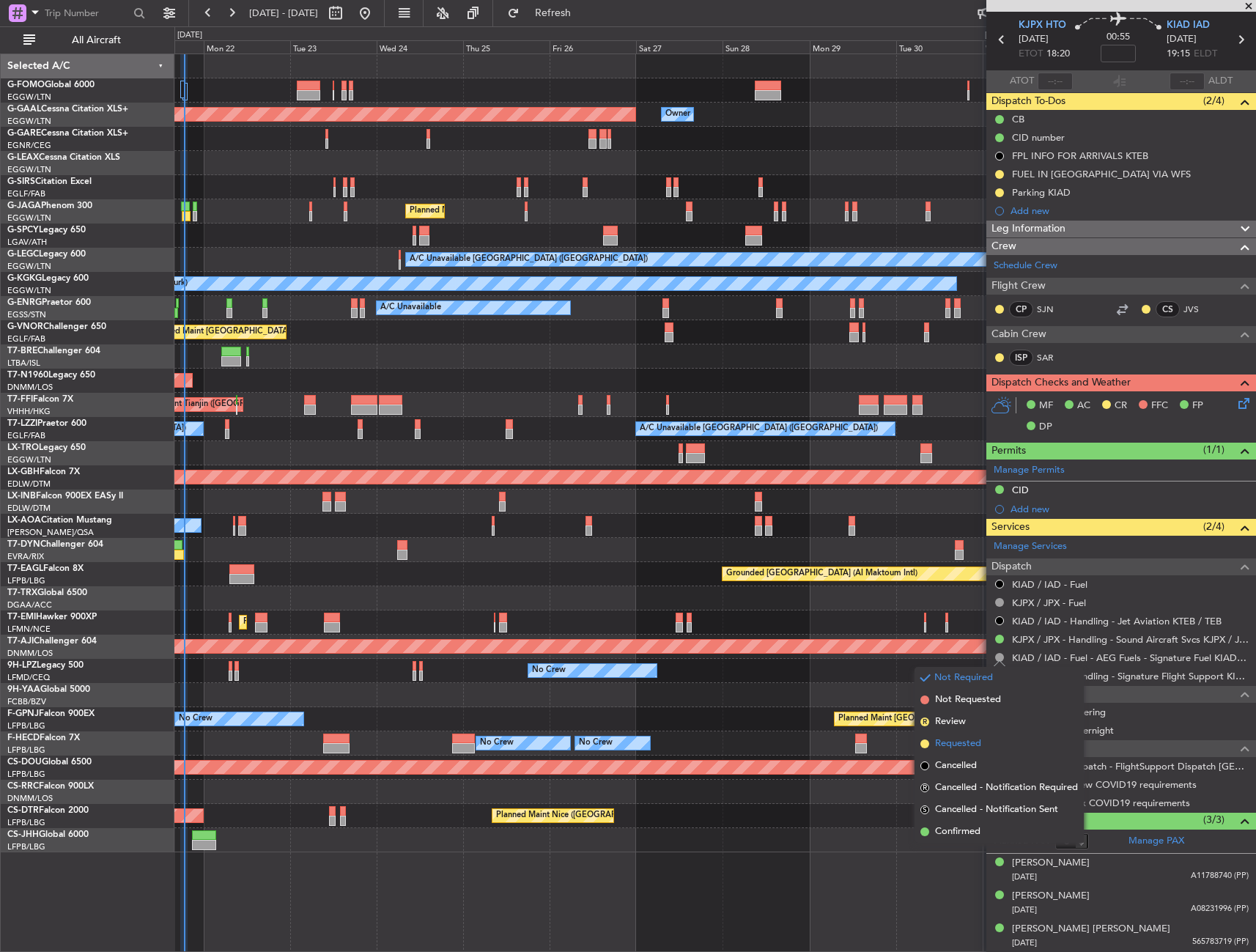
click at [960, 746] on span "Requested" at bounding box center [958, 744] width 46 height 14
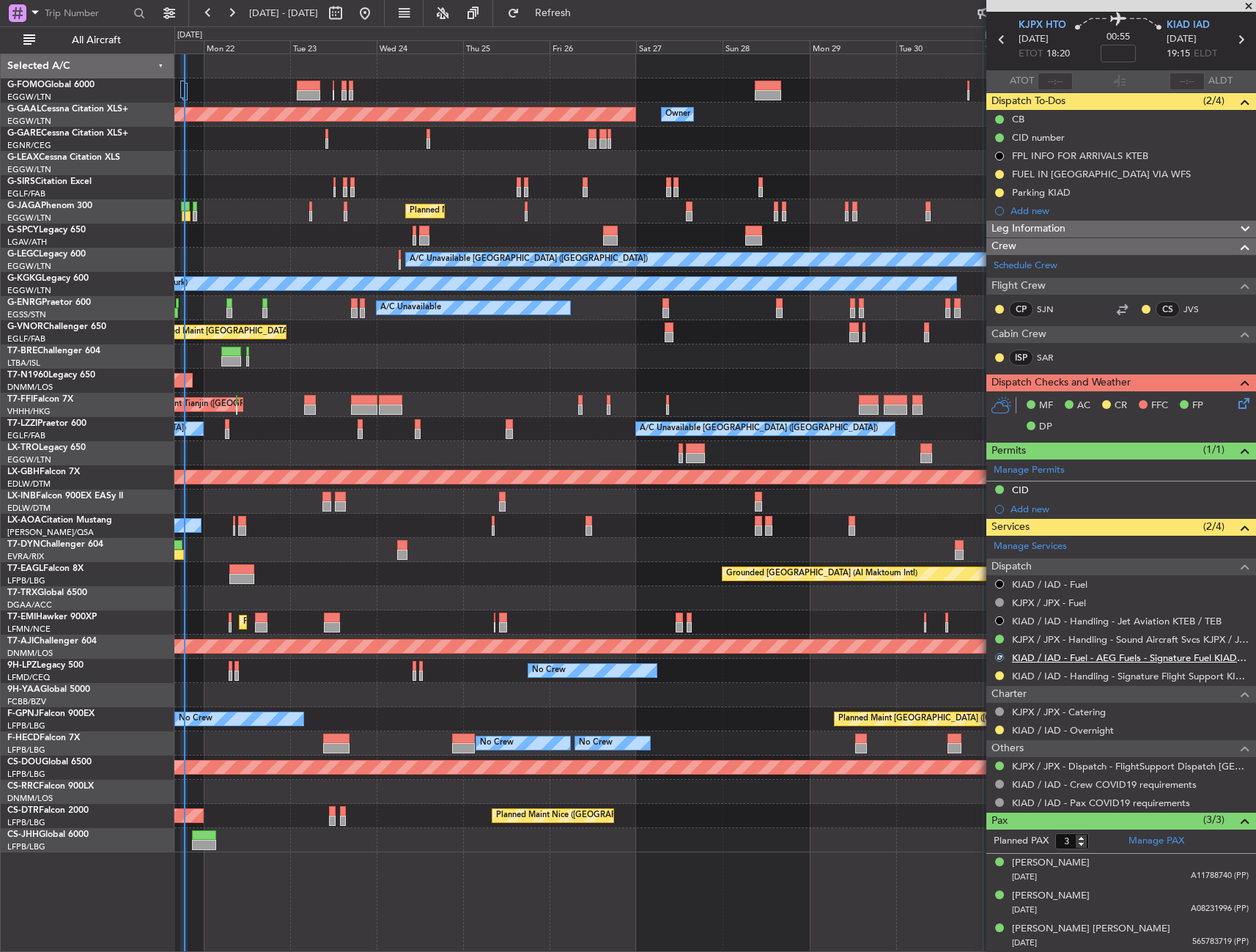
click at [1092, 651] on link "KIAD / IAD - Fuel - AEG Fuels - Signature Fuel KIAD / IAD" at bounding box center [1130, 658] width 237 height 12
click at [584, 8] on span "Refresh" at bounding box center [552, 13] width 61 height 11
click at [1236, 401] on icon at bounding box center [1241, 400] width 12 height 12
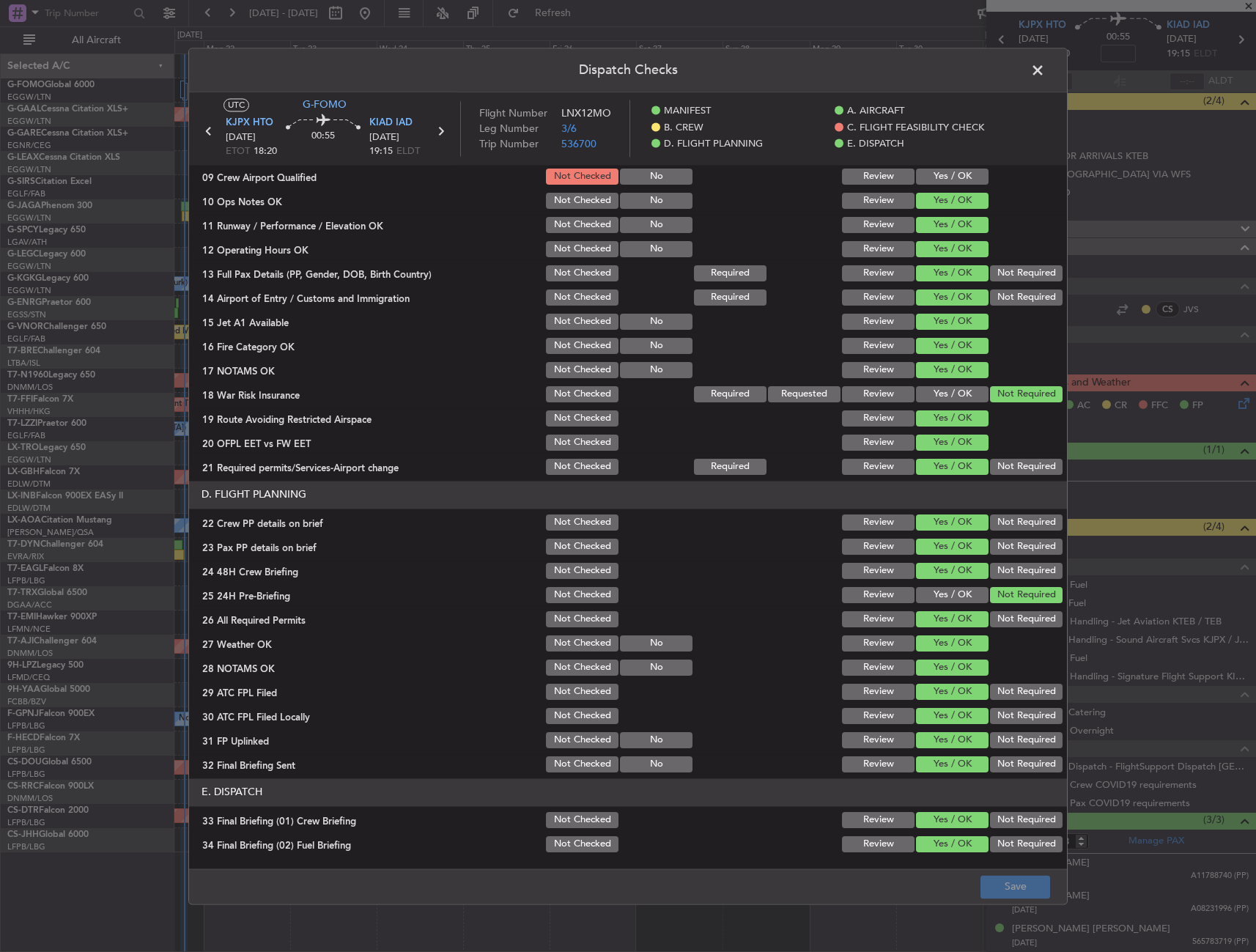
scroll to position [608, 0]
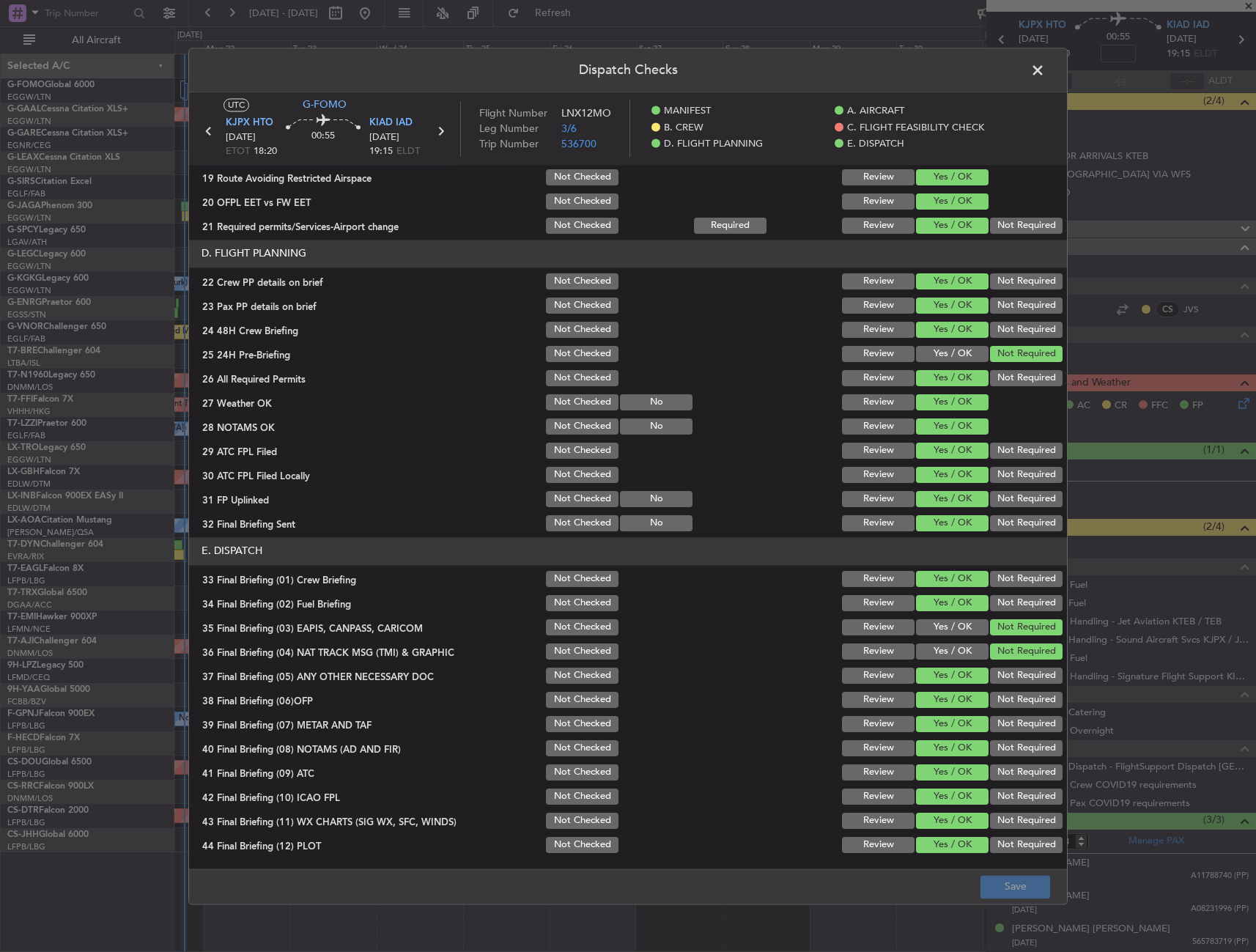
click at [1044, 69] on span at bounding box center [1044, 74] width 0 height 29
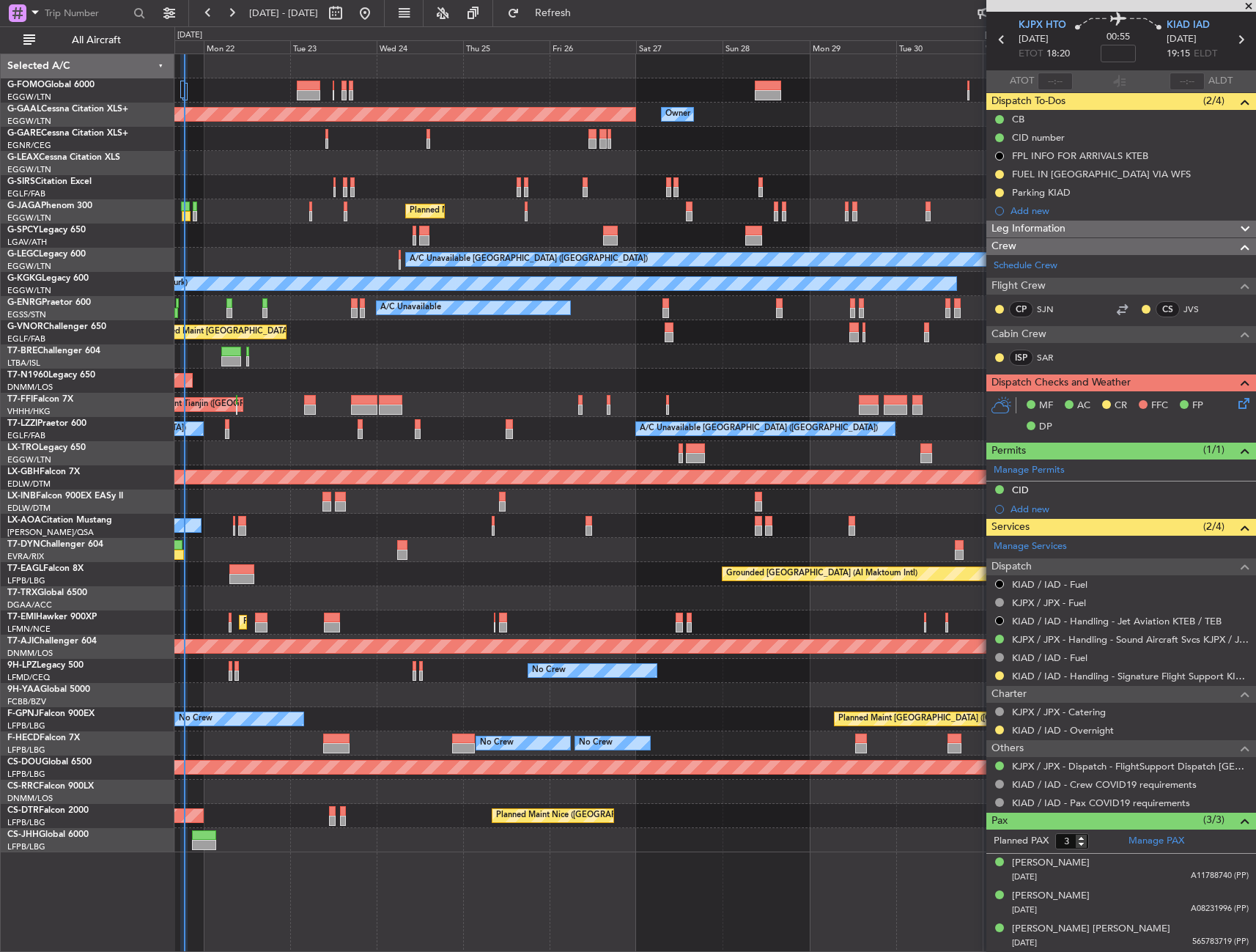
click at [408, 414] on div "Planned Maint Dusseldorf Owner Owner Unplanned Maint [GEOGRAPHIC_DATA] ([GEOGRA…" at bounding box center [714, 453] width 1081 height 798
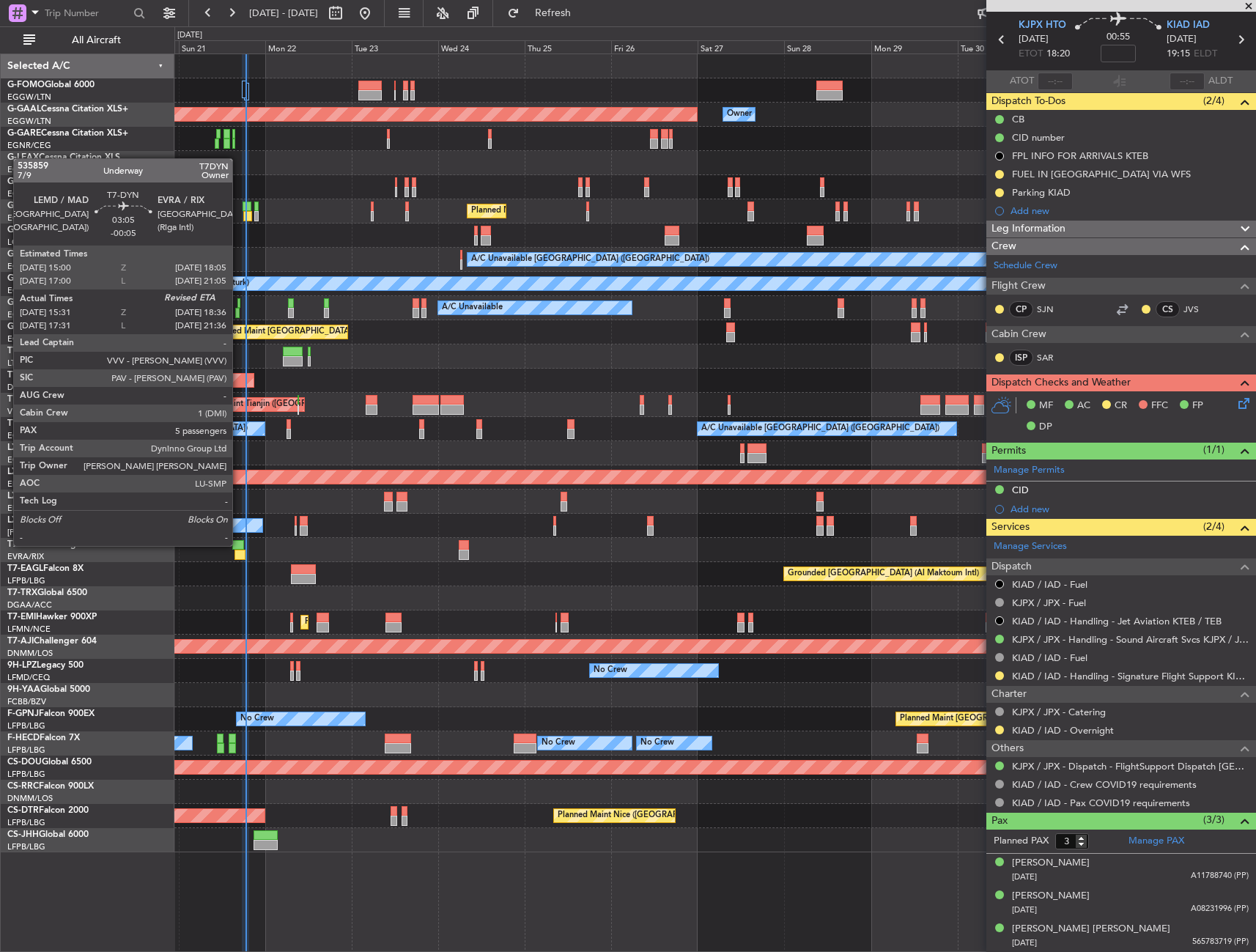
click at [238, 545] on div at bounding box center [238, 545] width 12 height 11
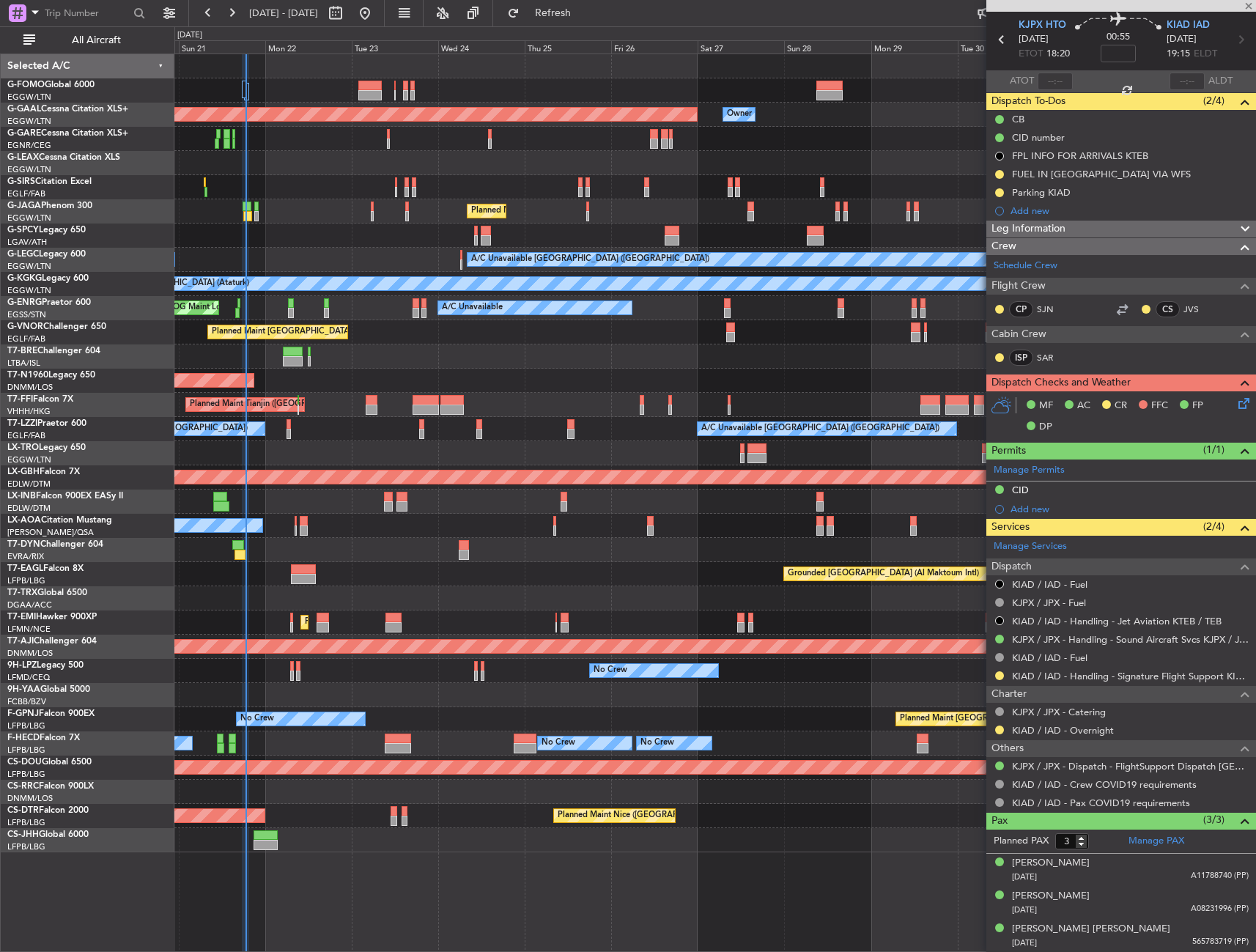
type input "-00:05"
type input "15:31"
type input "5"
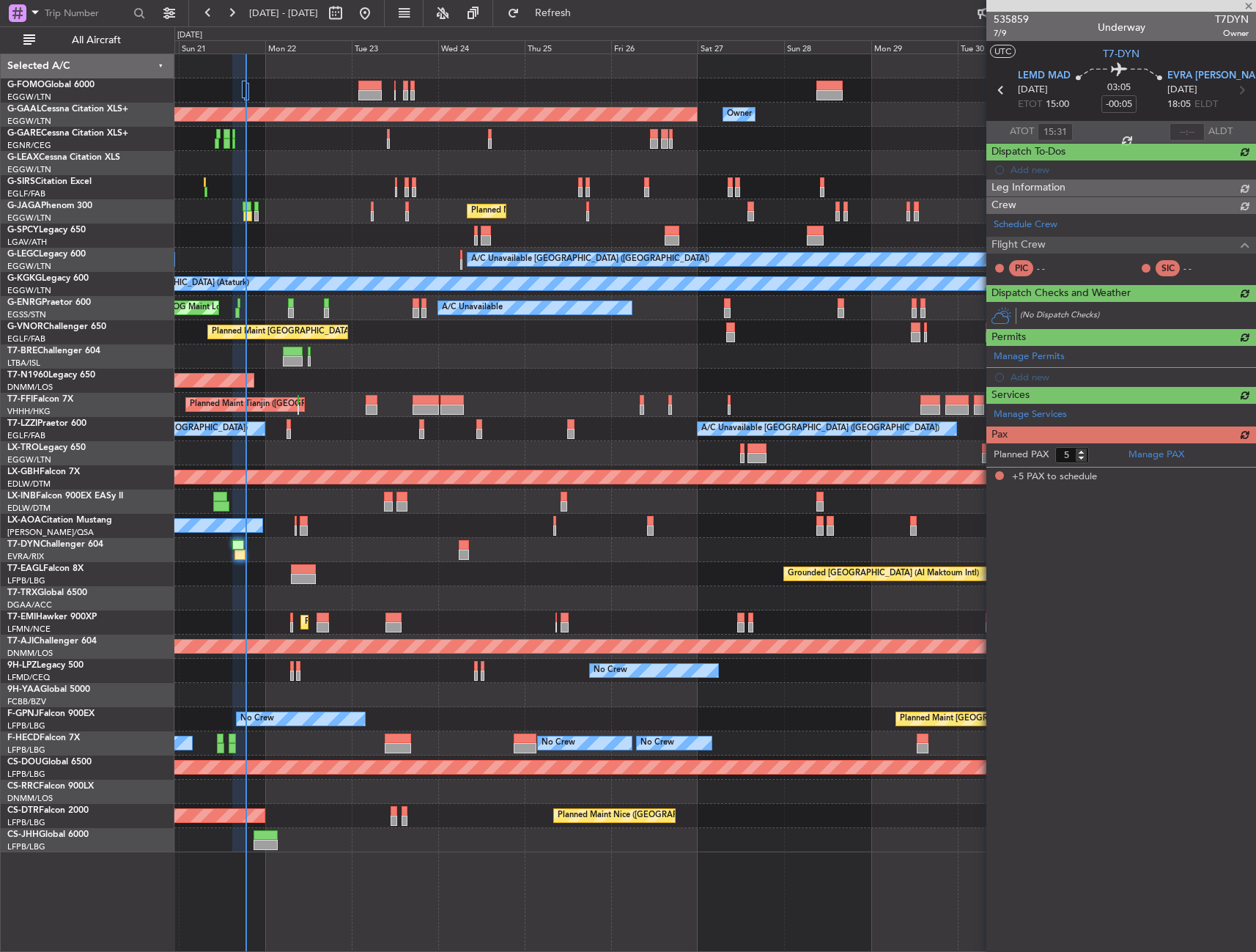
scroll to position [0, 0]
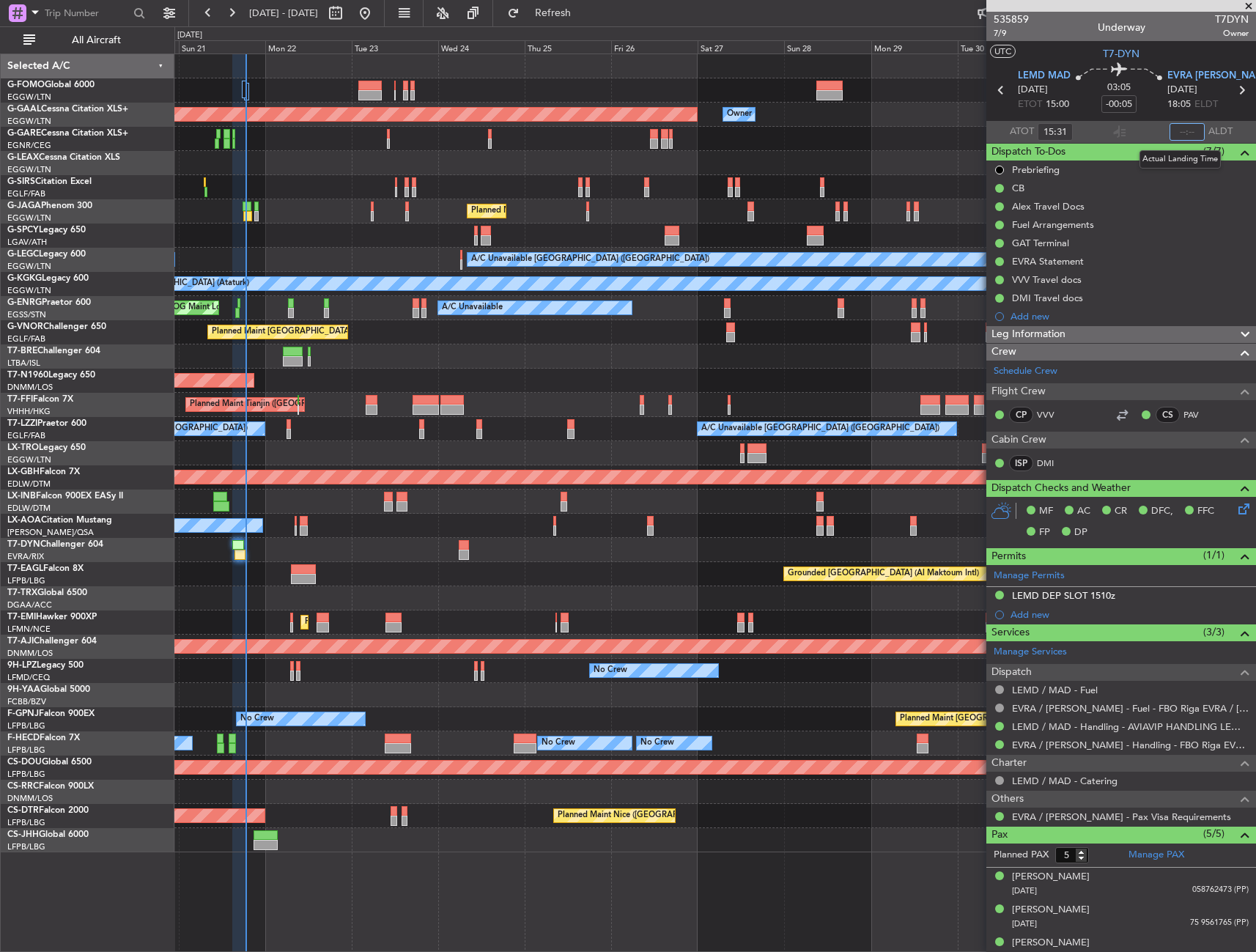
click at [1191, 136] on input "text" at bounding box center [1187, 132] width 36 height 18
click at [1147, 118] on section "LEMD MAD [DATE] ETOT 15:00 03:05 -00:05 EVRA [PERSON_NAME] [DATE] 18:05 ELDT" at bounding box center [1121, 92] width 270 height 58
type input "18:30"
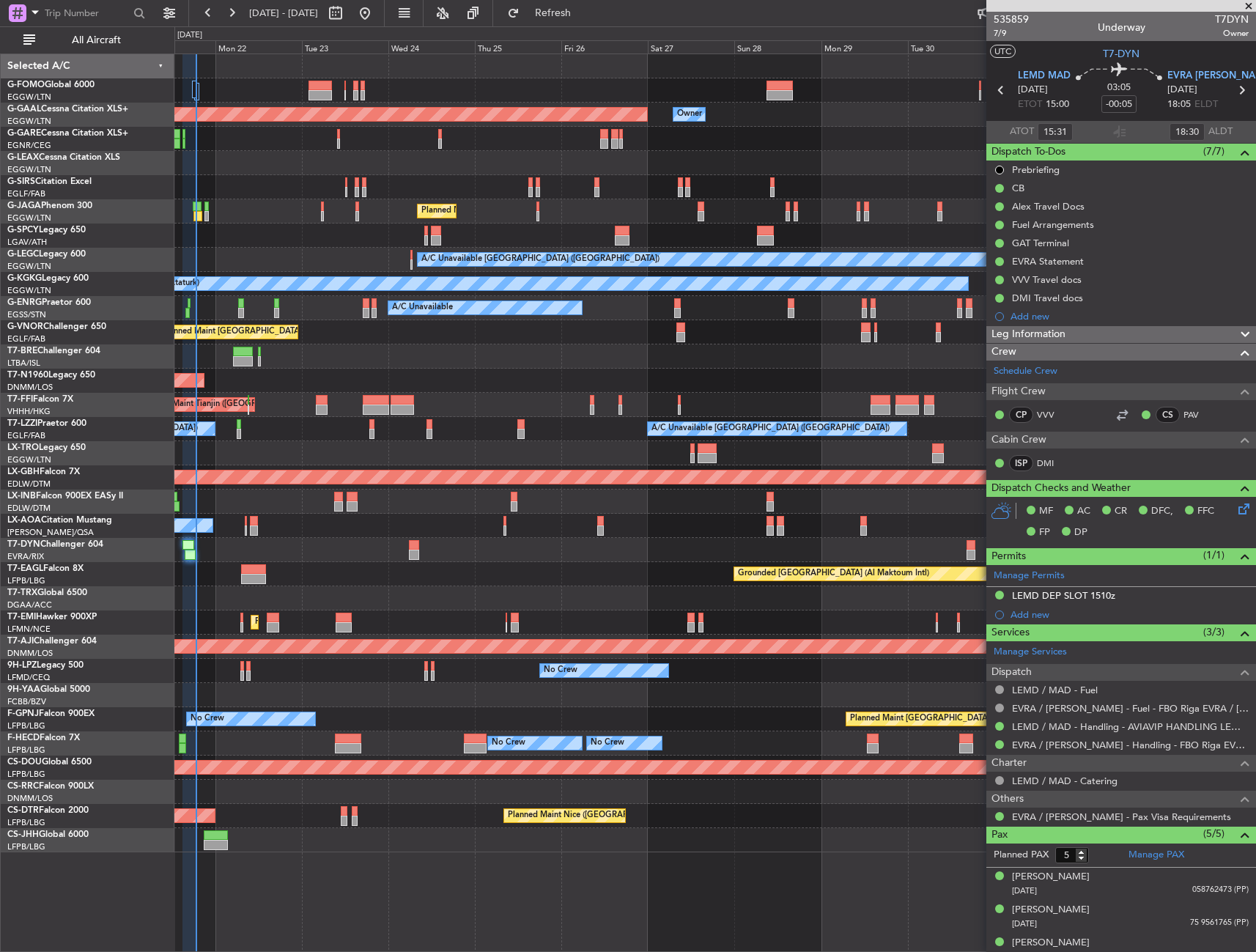
click at [300, 273] on div "A/C Unavailable [GEOGRAPHIC_DATA] (Ataturk) AOG Maint [GEOGRAPHIC_DATA] ([GEOGR…" at bounding box center [714, 284] width 1081 height 24
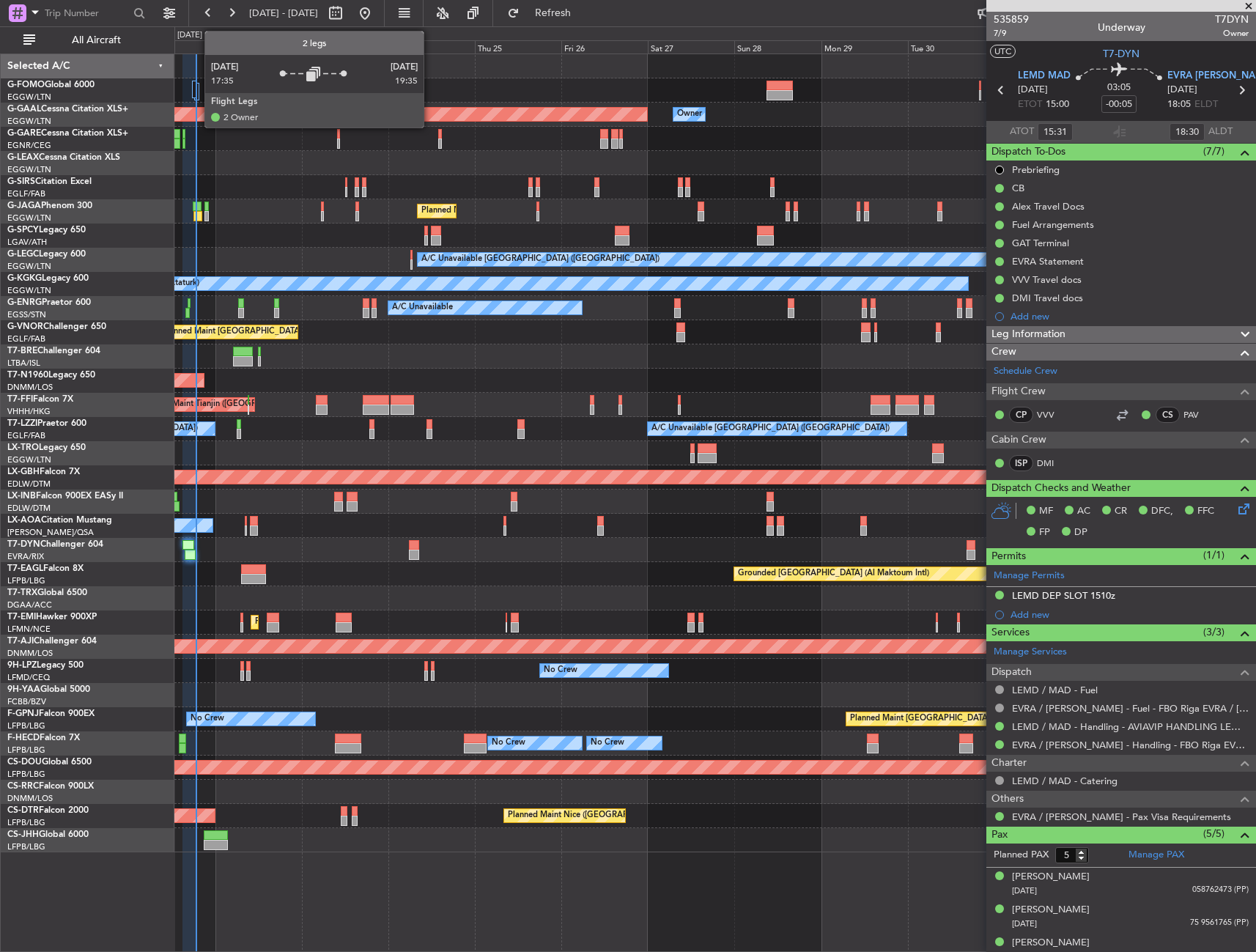
click at [197, 85] on div at bounding box center [197, 92] width 5 height 18
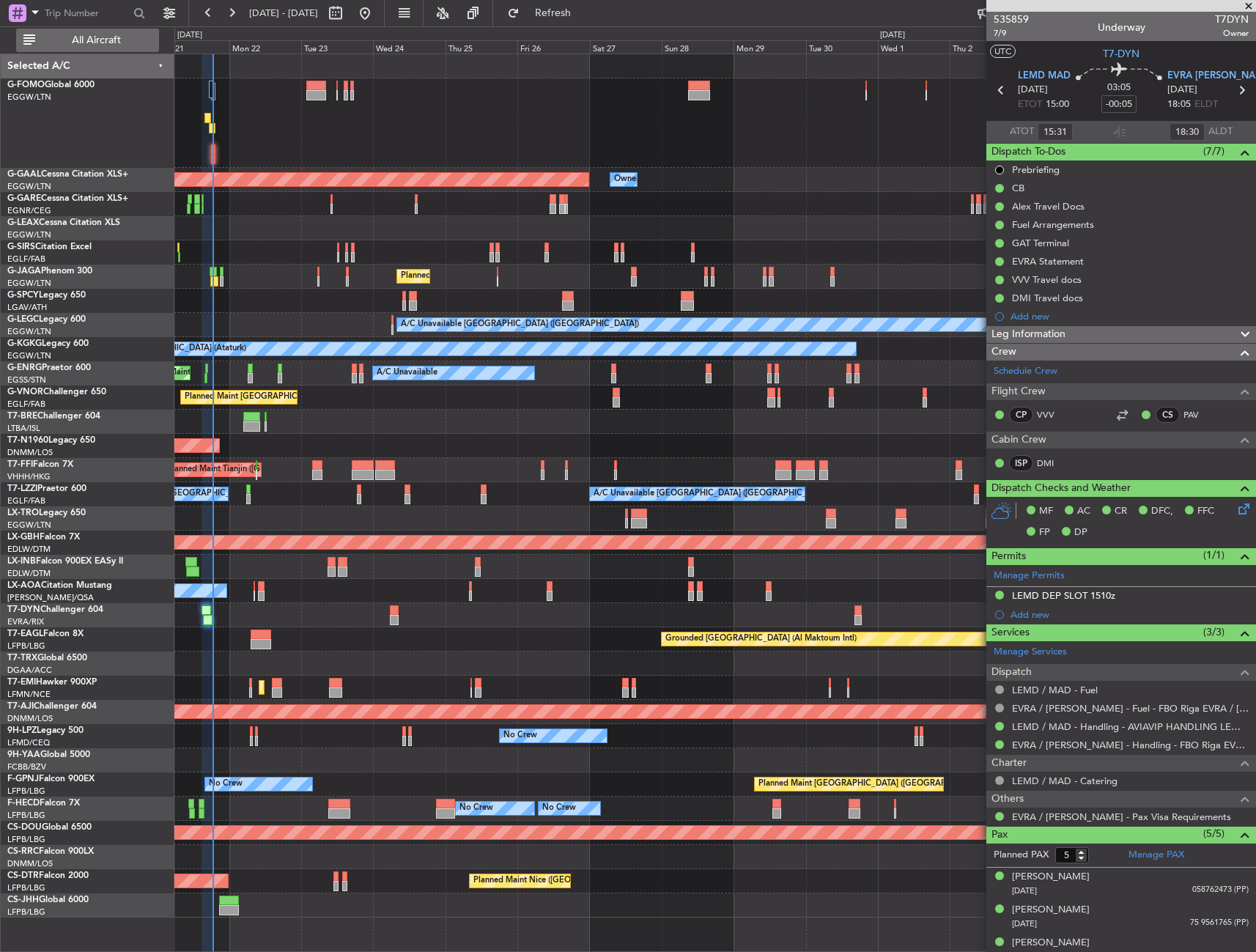
click at [131, 48] on button "All Aircraft" at bounding box center [87, 40] width 143 height 23
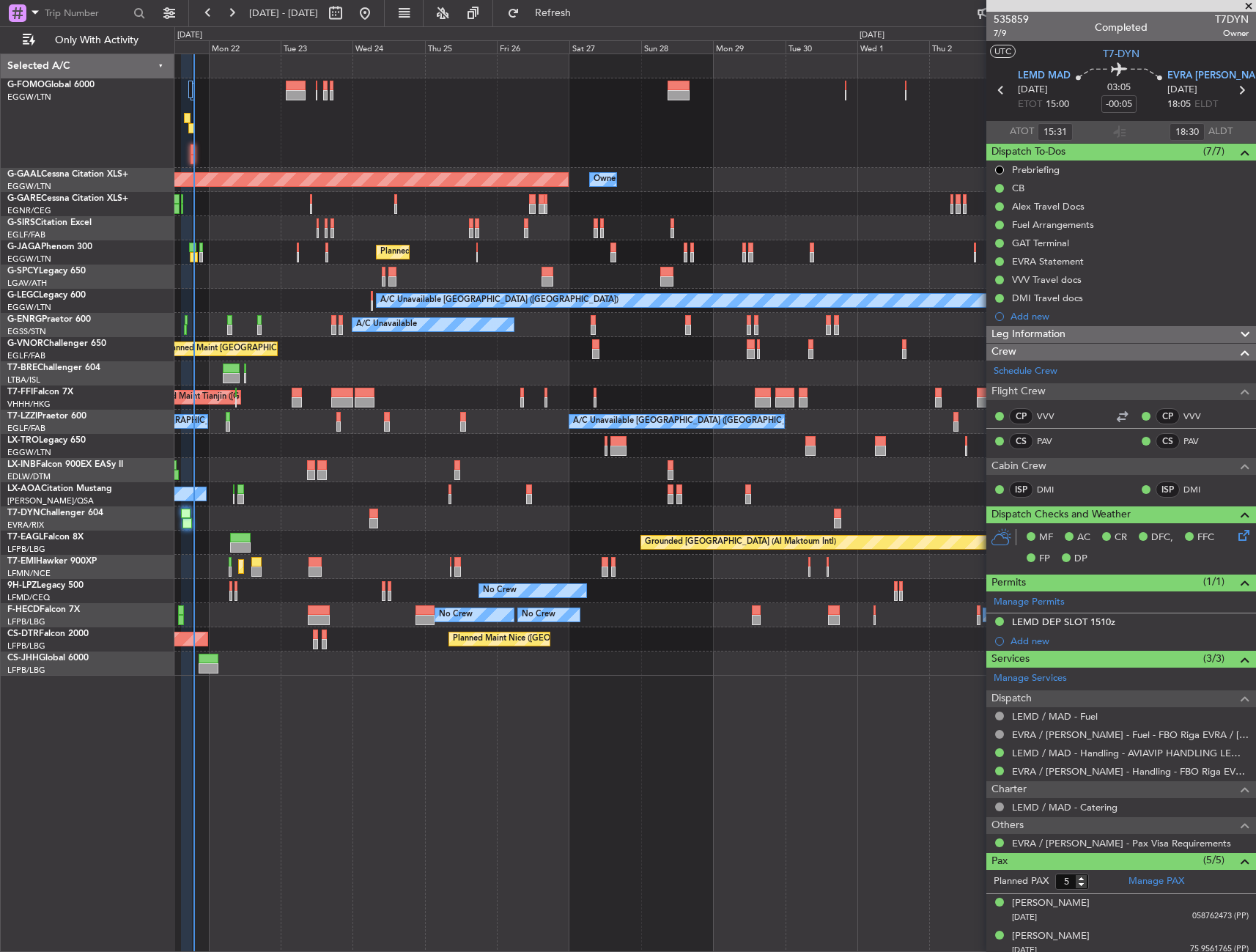
click at [452, 151] on div at bounding box center [714, 123] width 1081 height 89
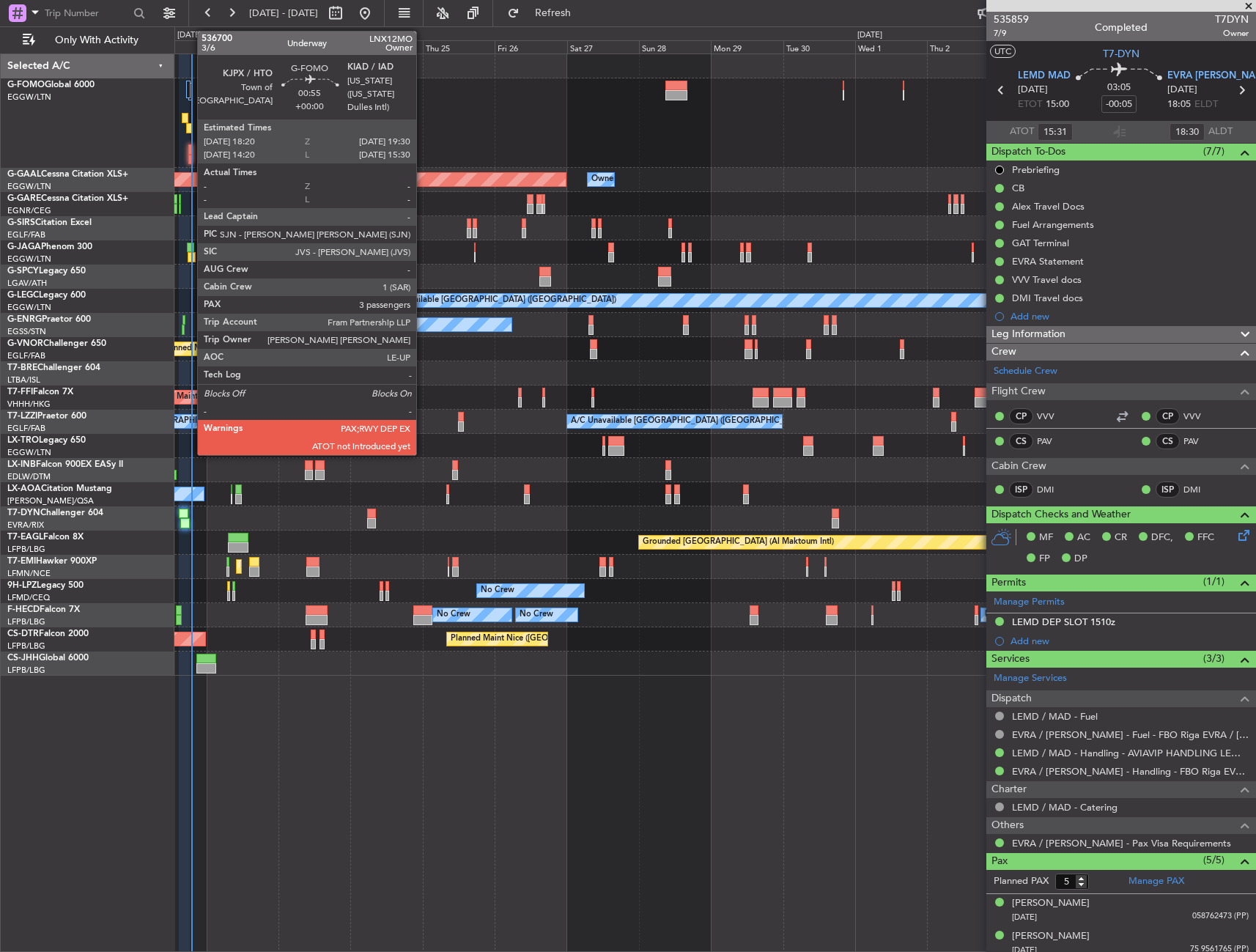
click at [189, 157] on div at bounding box center [190, 160] width 4 height 11
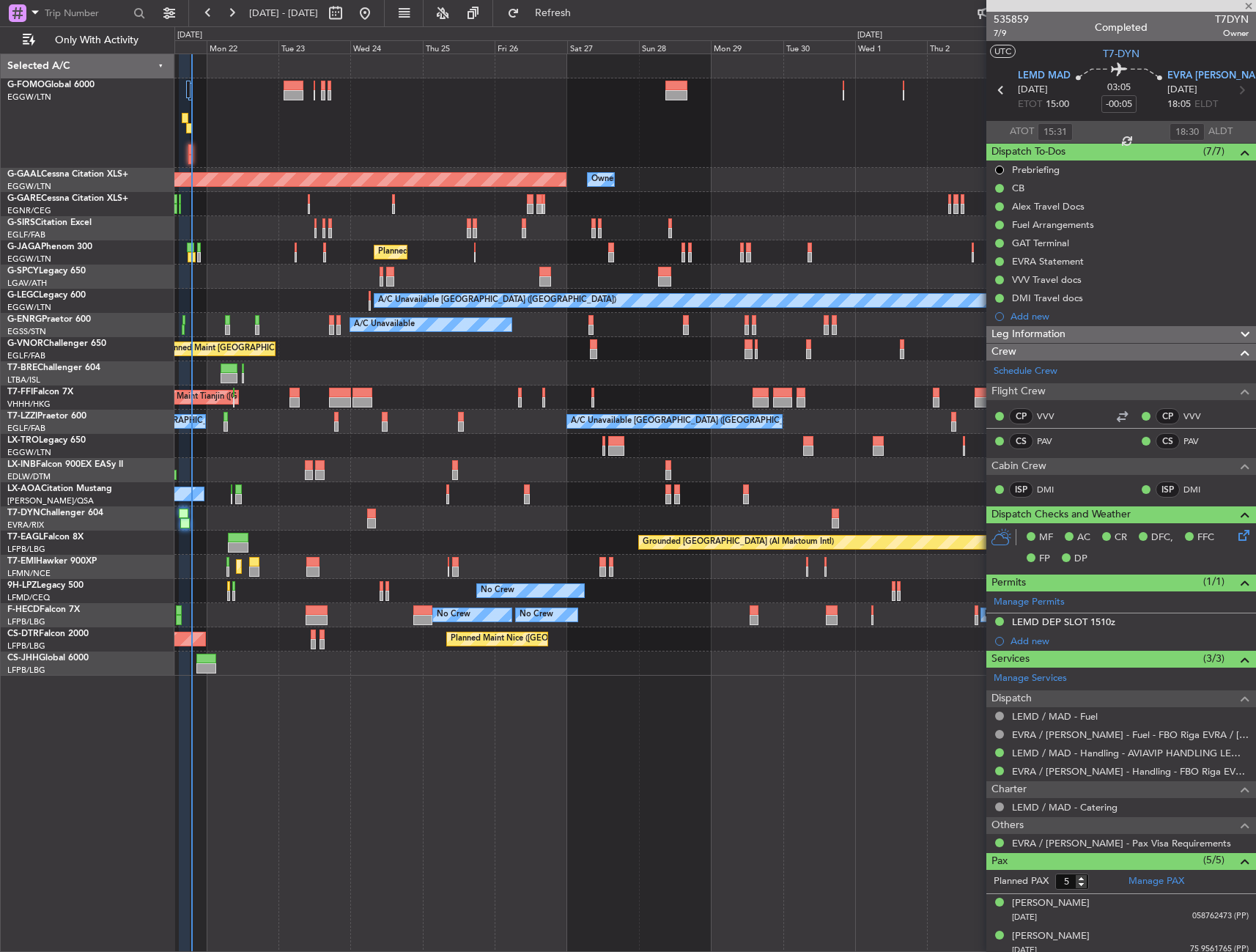
type input "3"
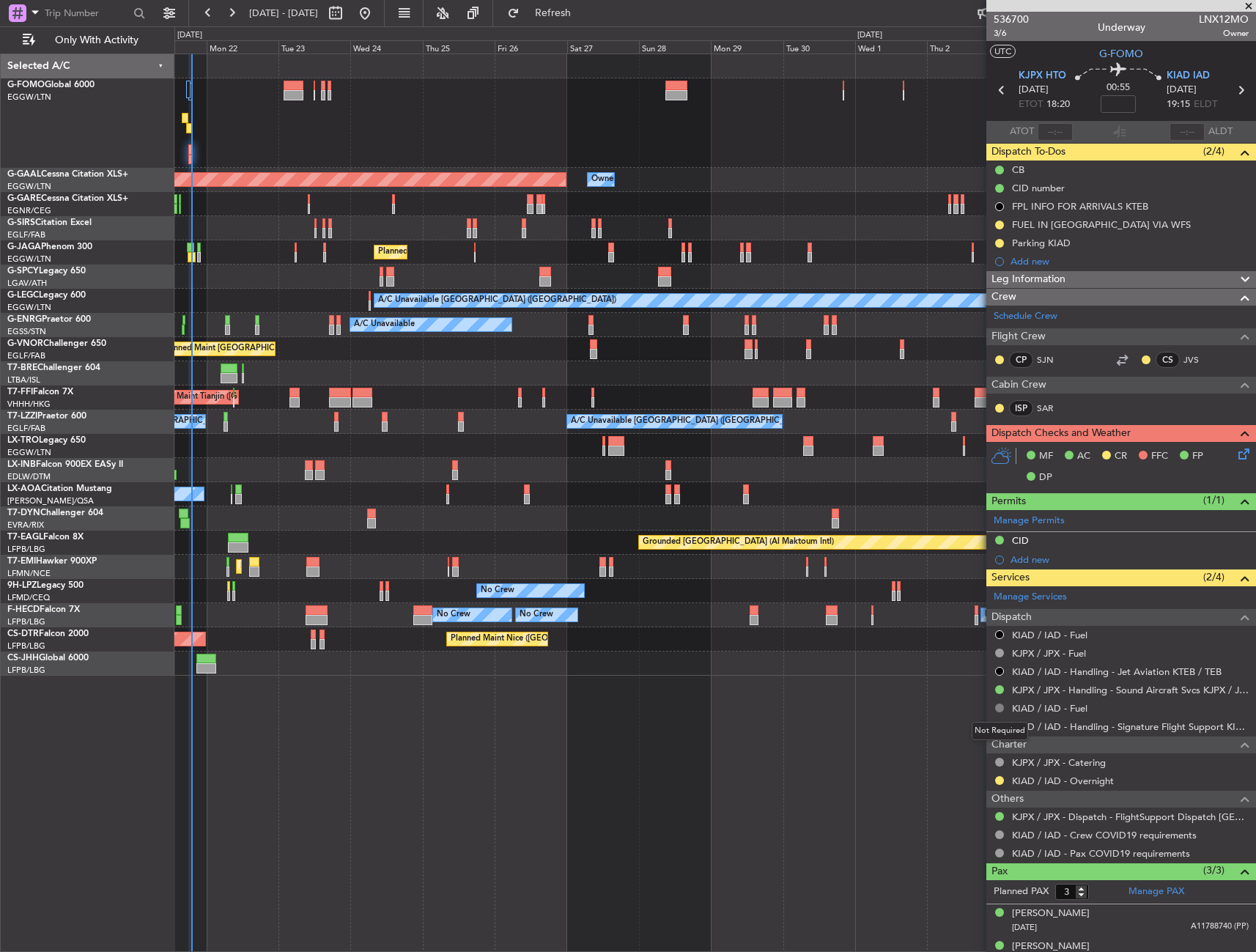
click at [1000, 707] on button at bounding box center [999, 708] width 9 height 9
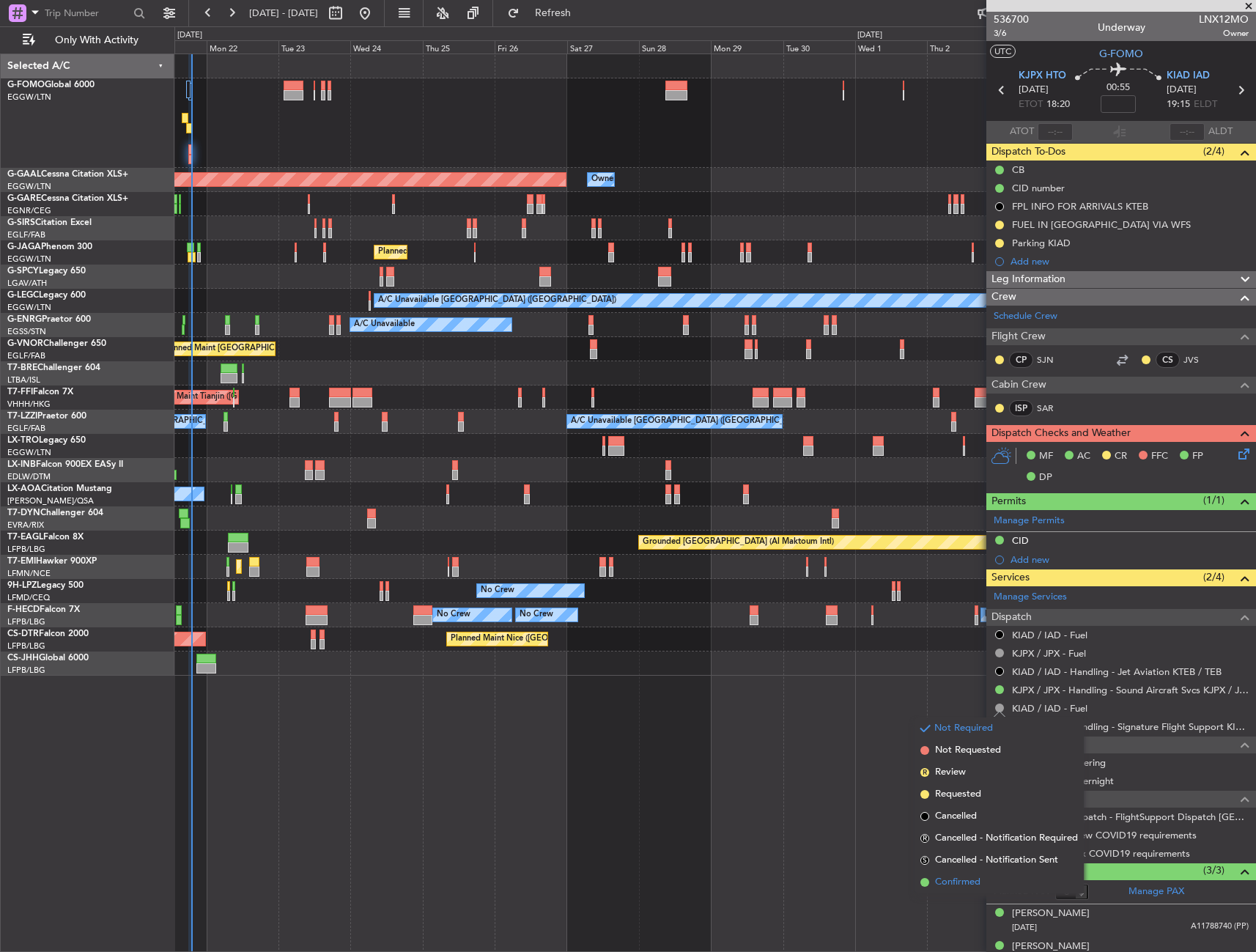
click at [956, 879] on span "Confirmed" at bounding box center [957, 882] width 45 height 14
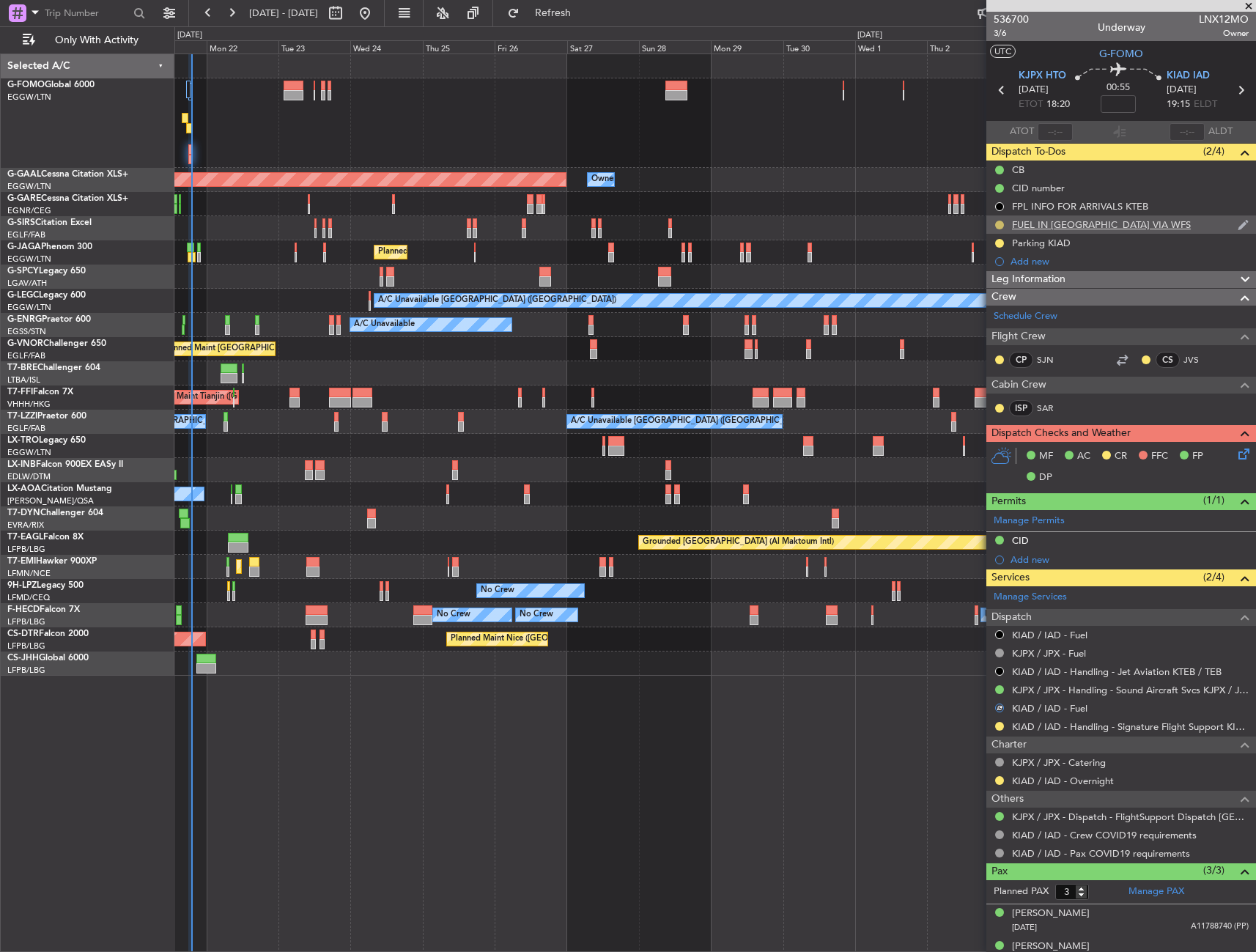
click at [996, 222] on button at bounding box center [999, 225] width 9 height 9
click at [1002, 288] on span "Completed" at bounding box center [1005, 289] width 48 height 14
